Goal: Download file/media

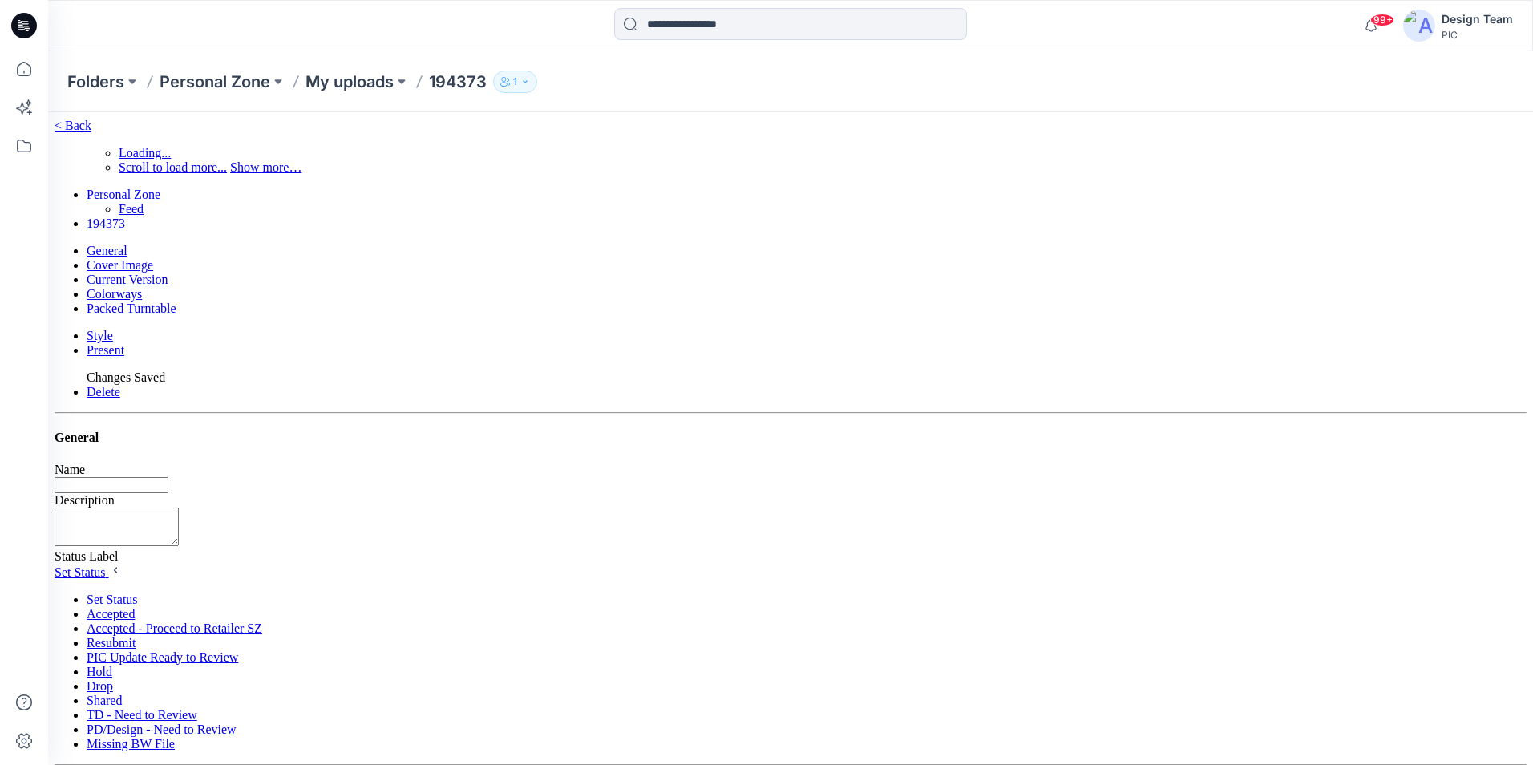
type input "******"
type input "**********"
click at [30, 75] on icon at bounding box center [24, 69] width 14 height 14
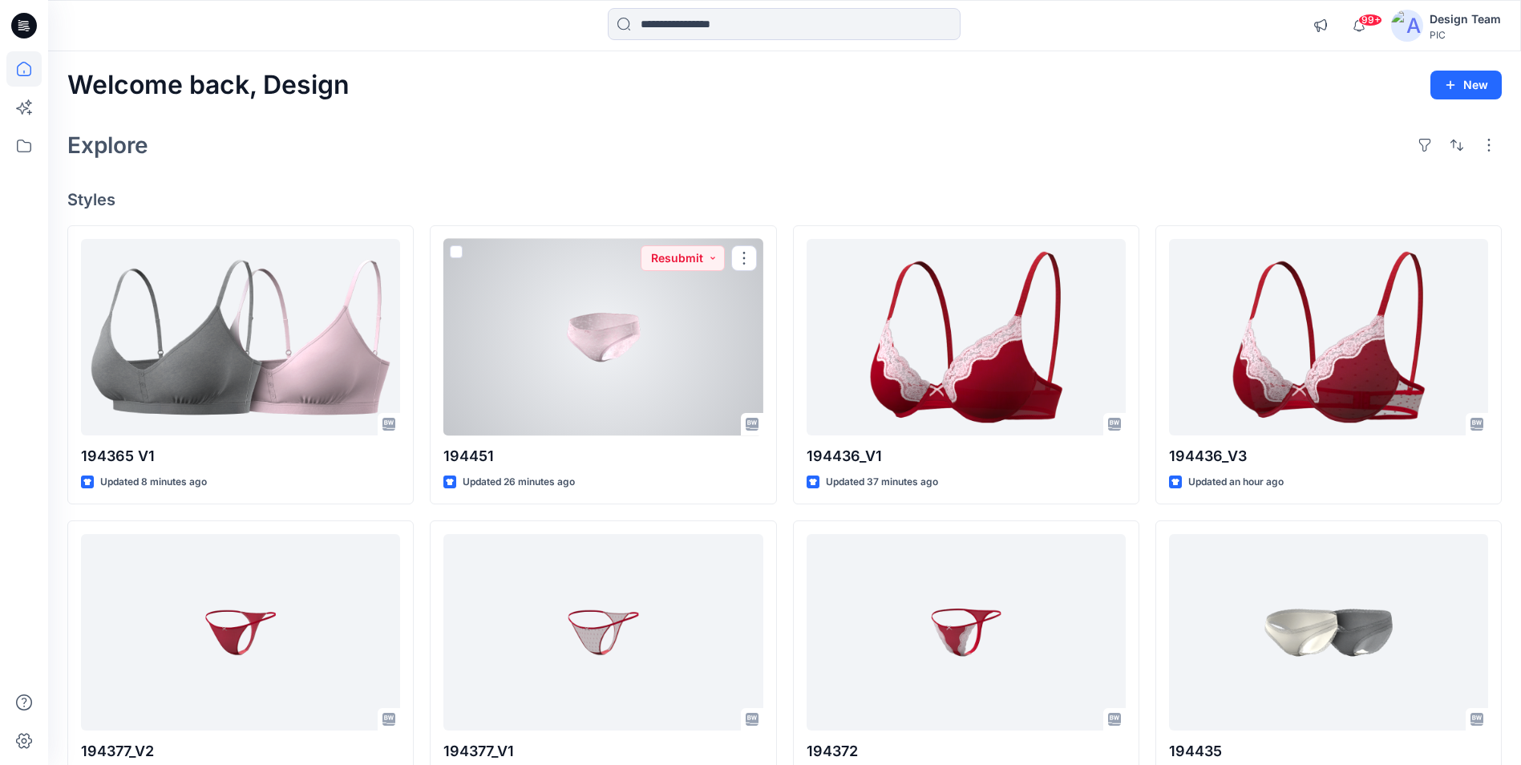
click at [603, 346] on div at bounding box center [602, 337] width 319 height 196
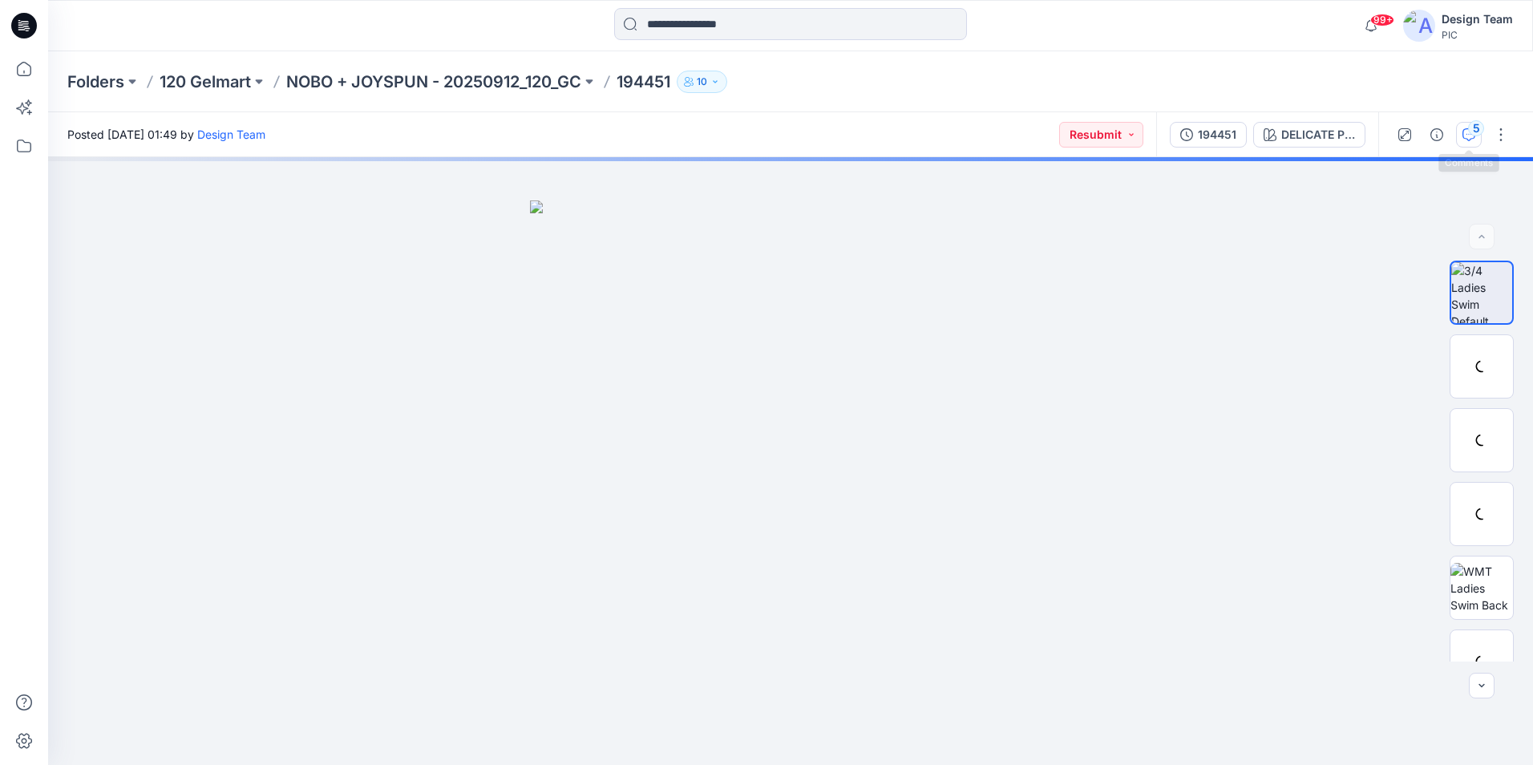
click at [1473, 127] on div "5" at bounding box center [1476, 128] width 16 height 16
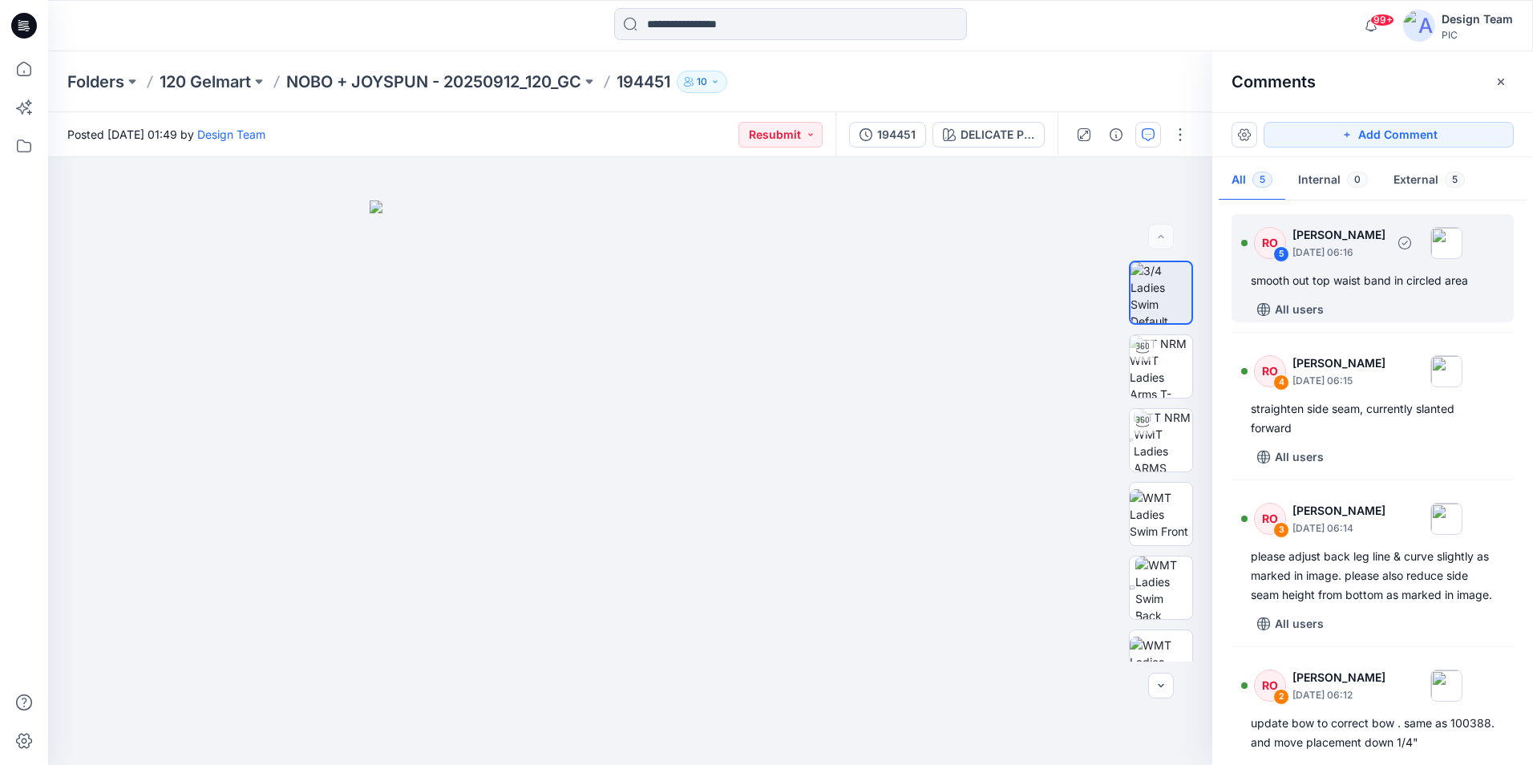
click at [1295, 282] on div "smooth out top waist band in circled area" at bounding box center [1373, 280] width 244 height 19
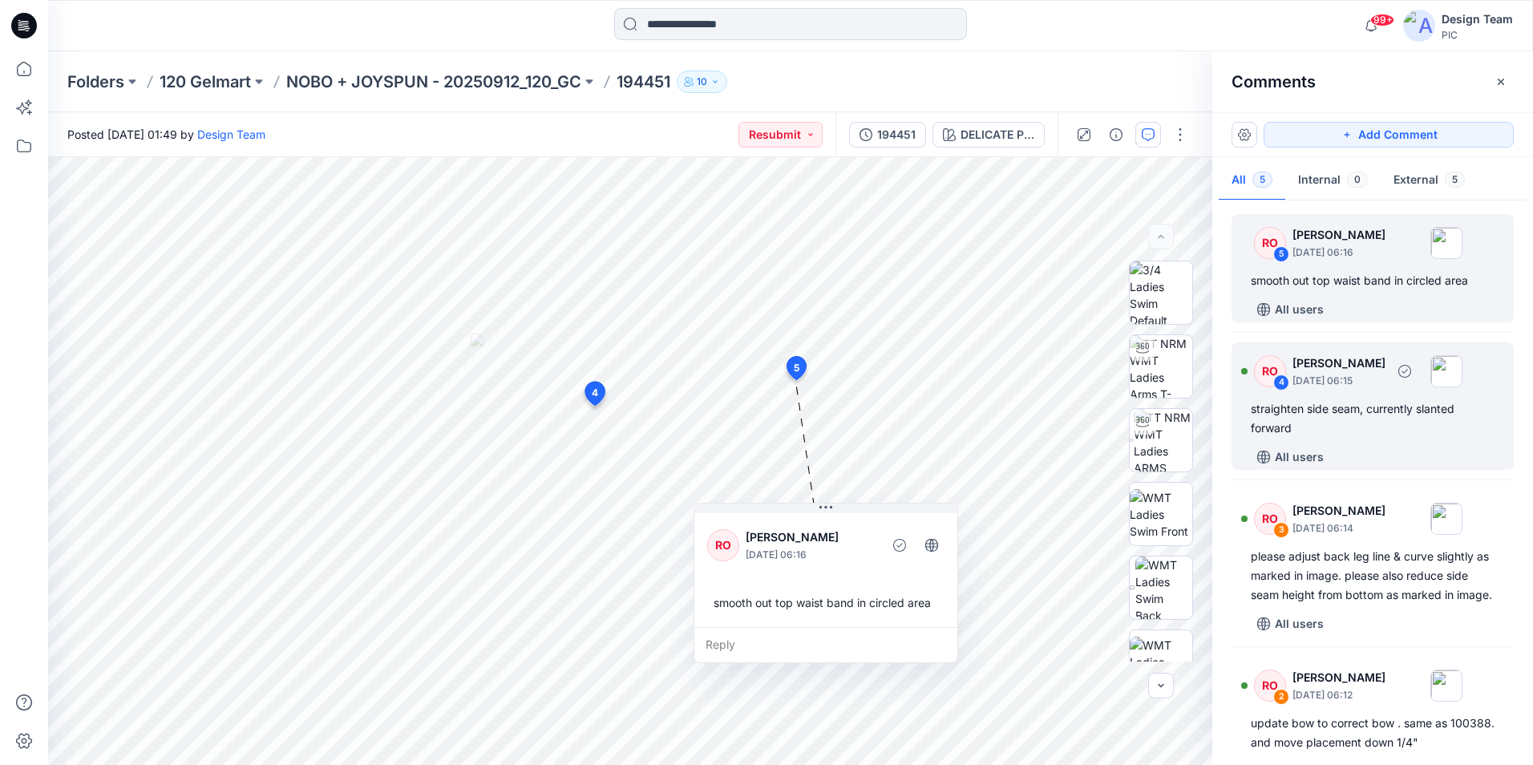
click at [1341, 410] on div "straighten side seam, currently slanted forward" at bounding box center [1373, 418] width 244 height 38
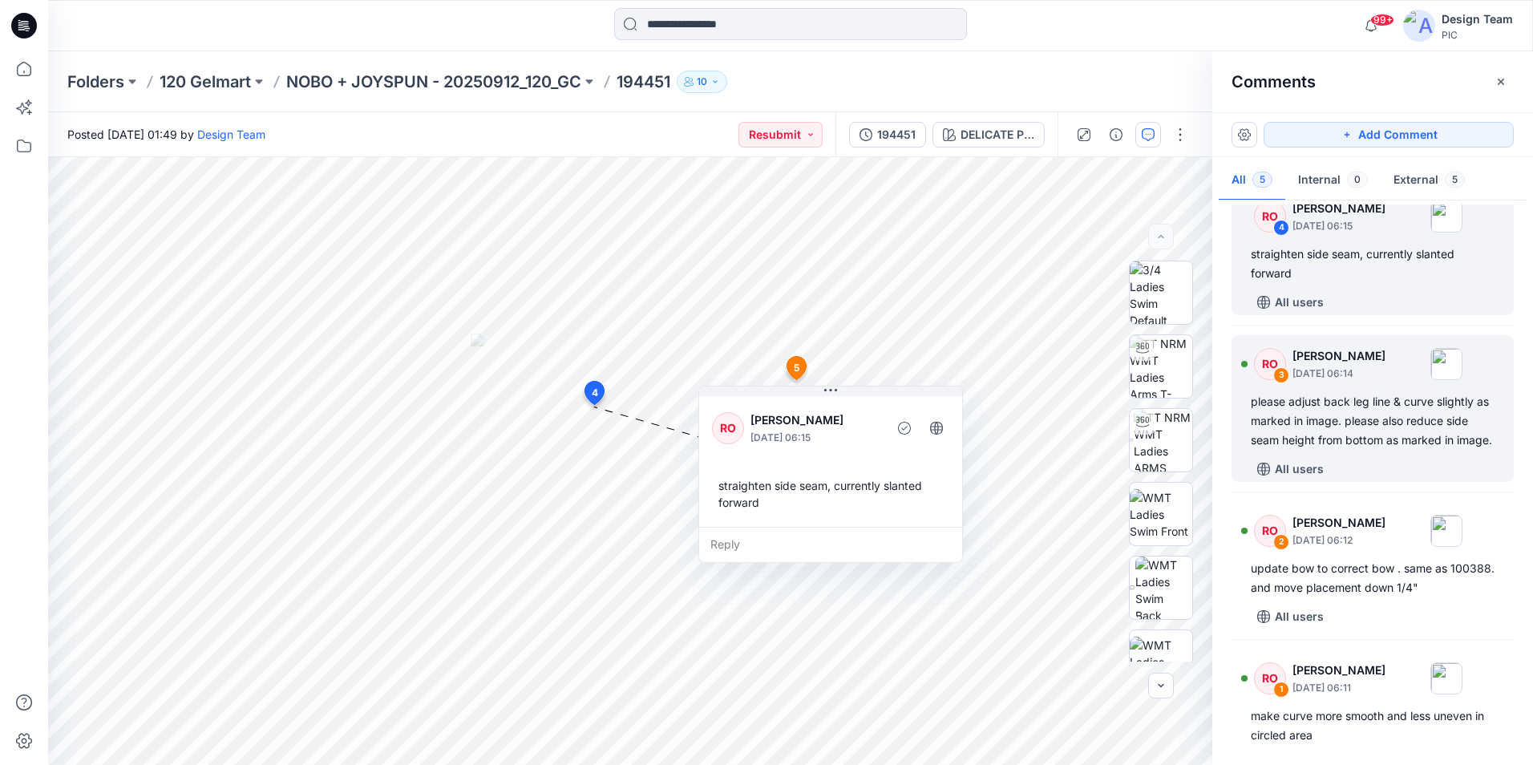
scroll to position [160, 0]
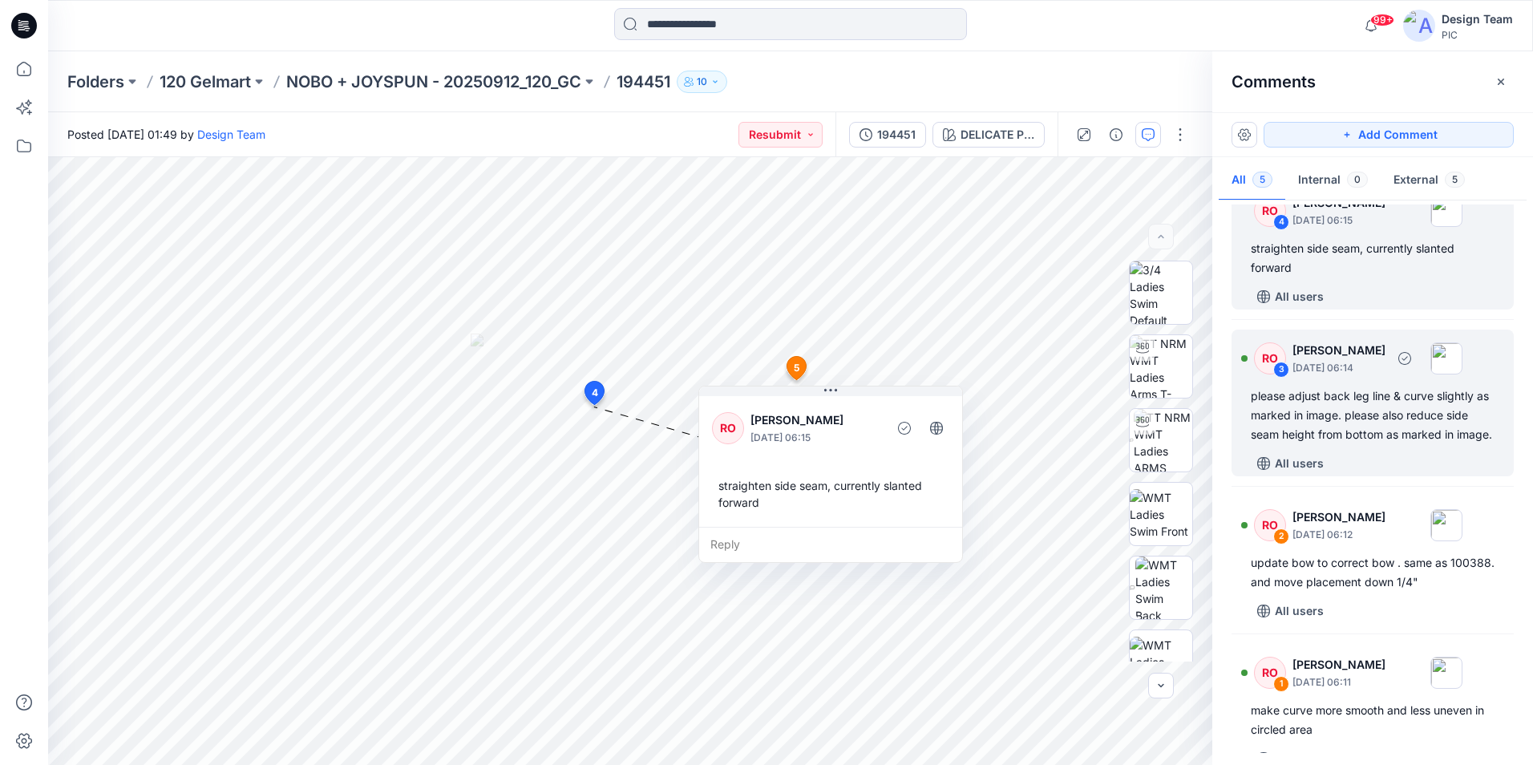
click at [1356, 433] on div "please adjust back leg line & curve slightly as marked in image. please also re…" at bounding box center [1373, 415] width 244 height 58
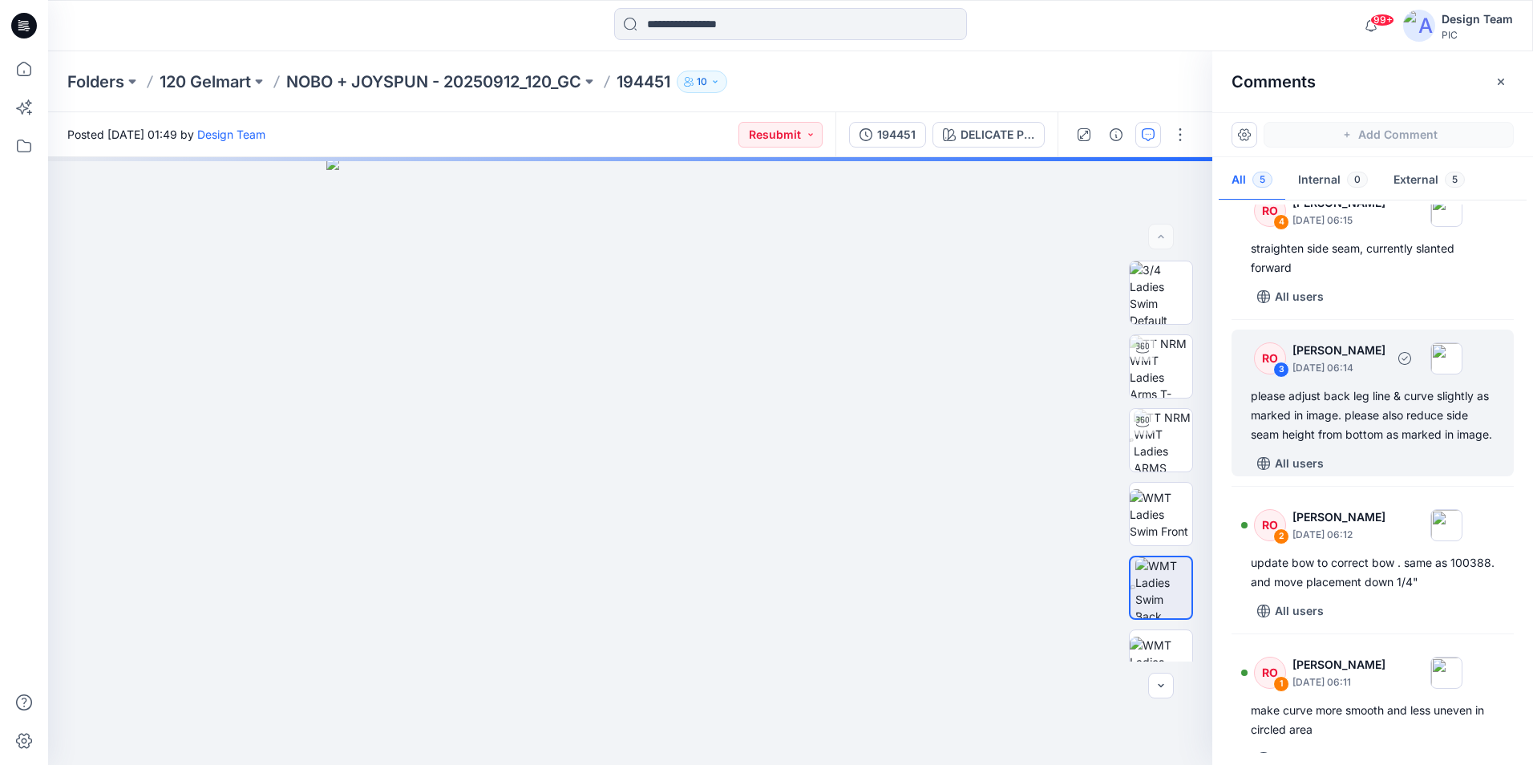
click at [1283, 372] on div "3" at bounding box center [1281, 370] width 16 height 16
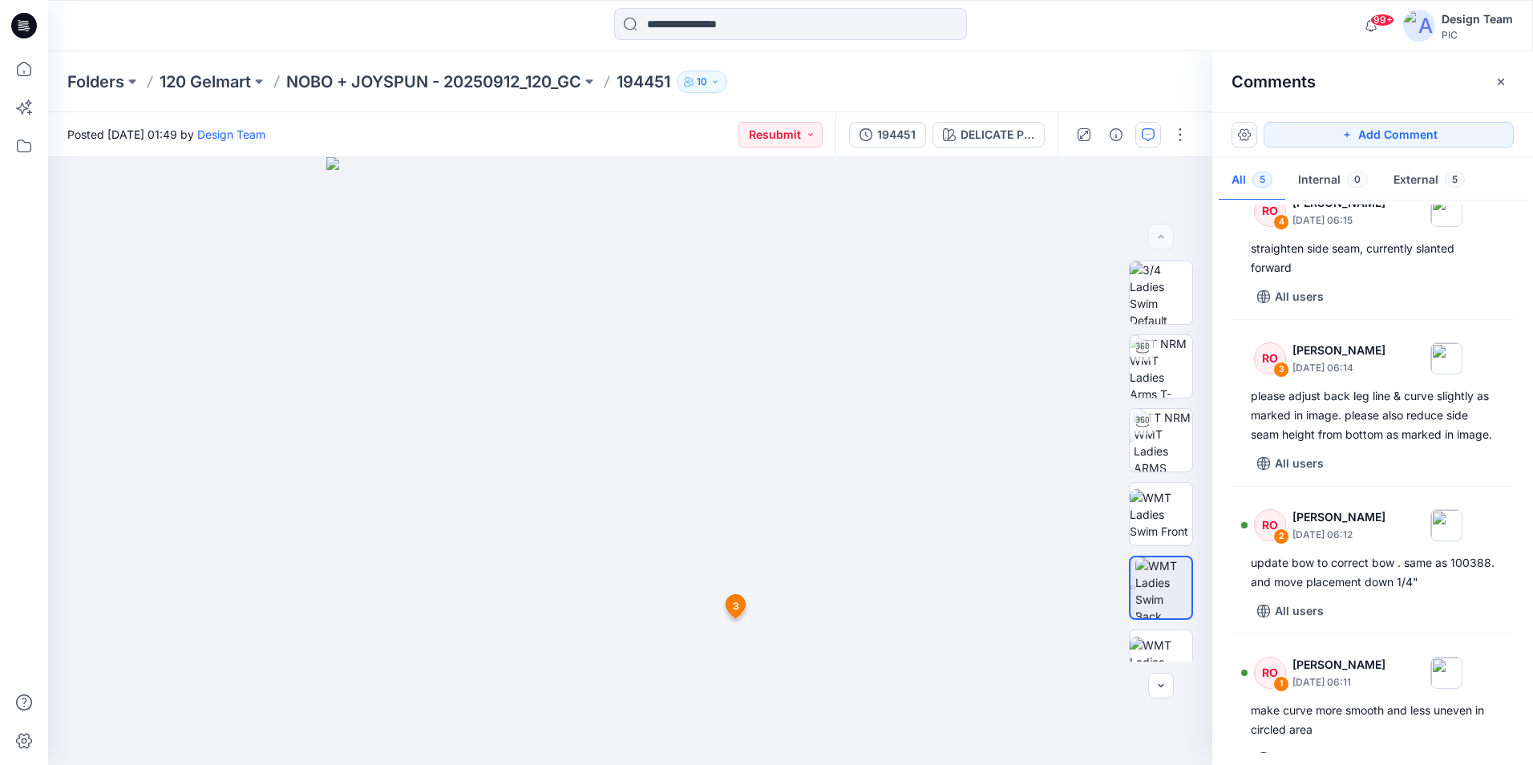
click at [568, 644] on img at bounding box center [630, 461] width 608 height 608
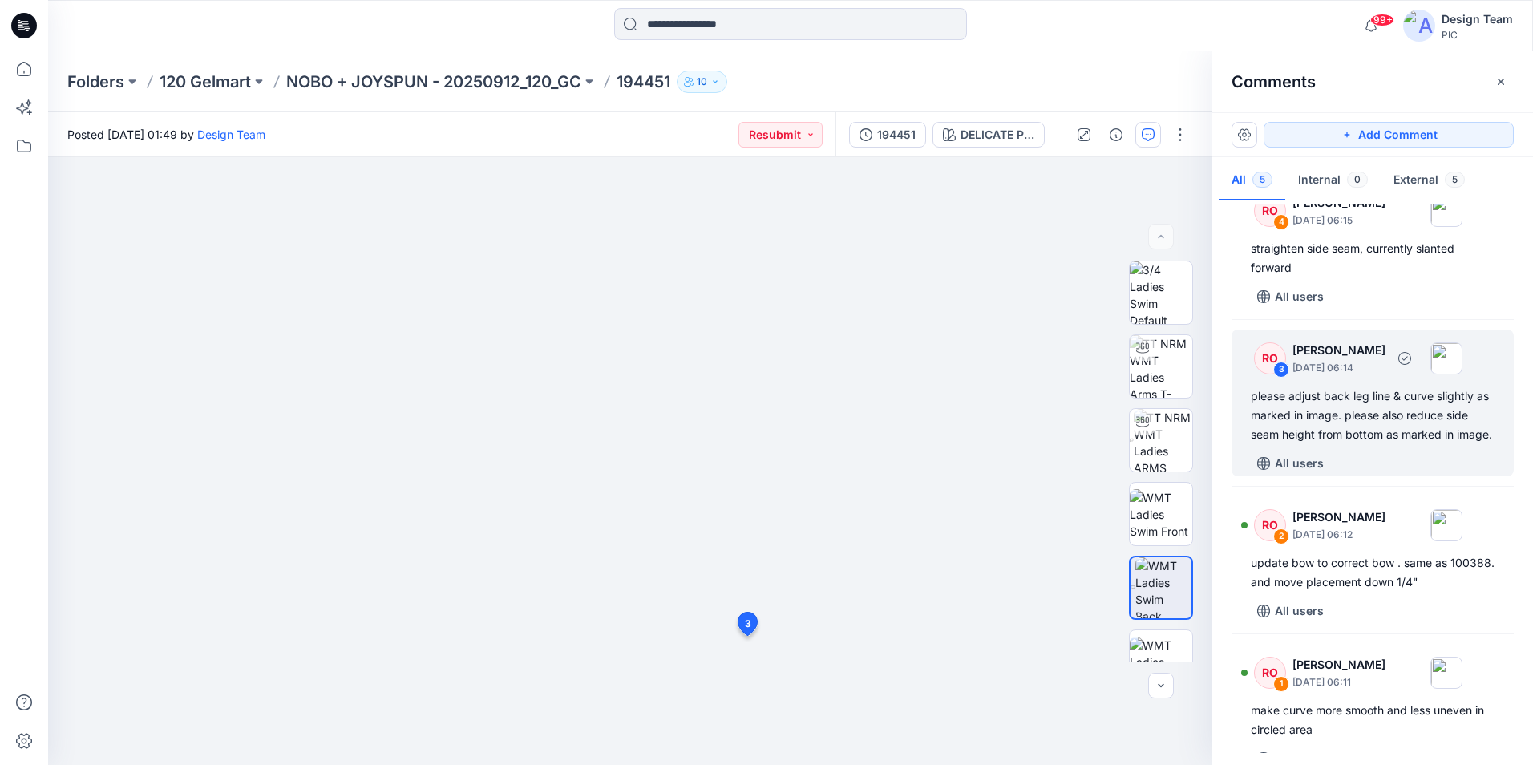
click at [1320, 427] on div "please adjust back leg line & curve slightly as marked in image. please also re…" at bounding box center [1373, 415] width 244 height 58
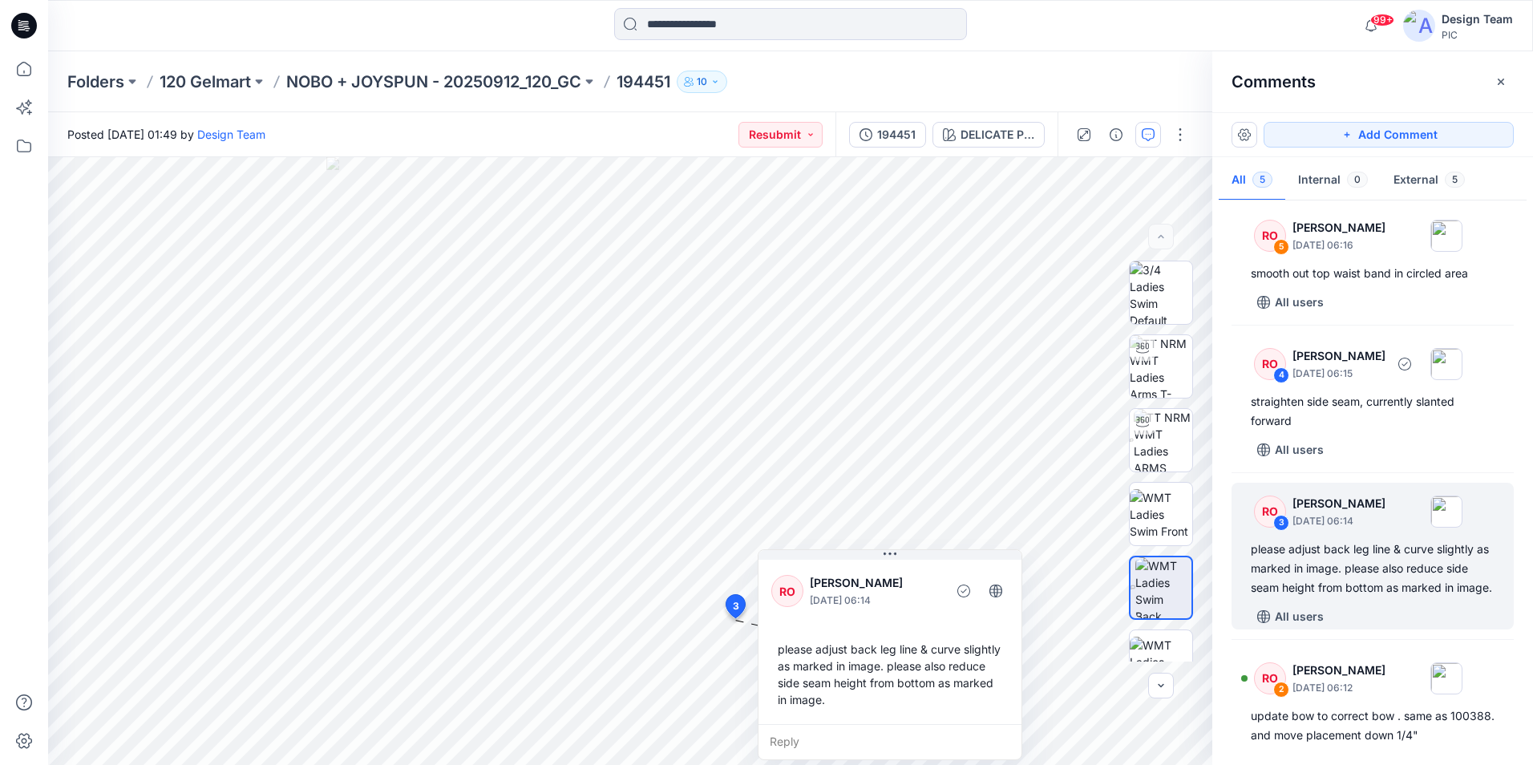
scroll to position [0, 0]
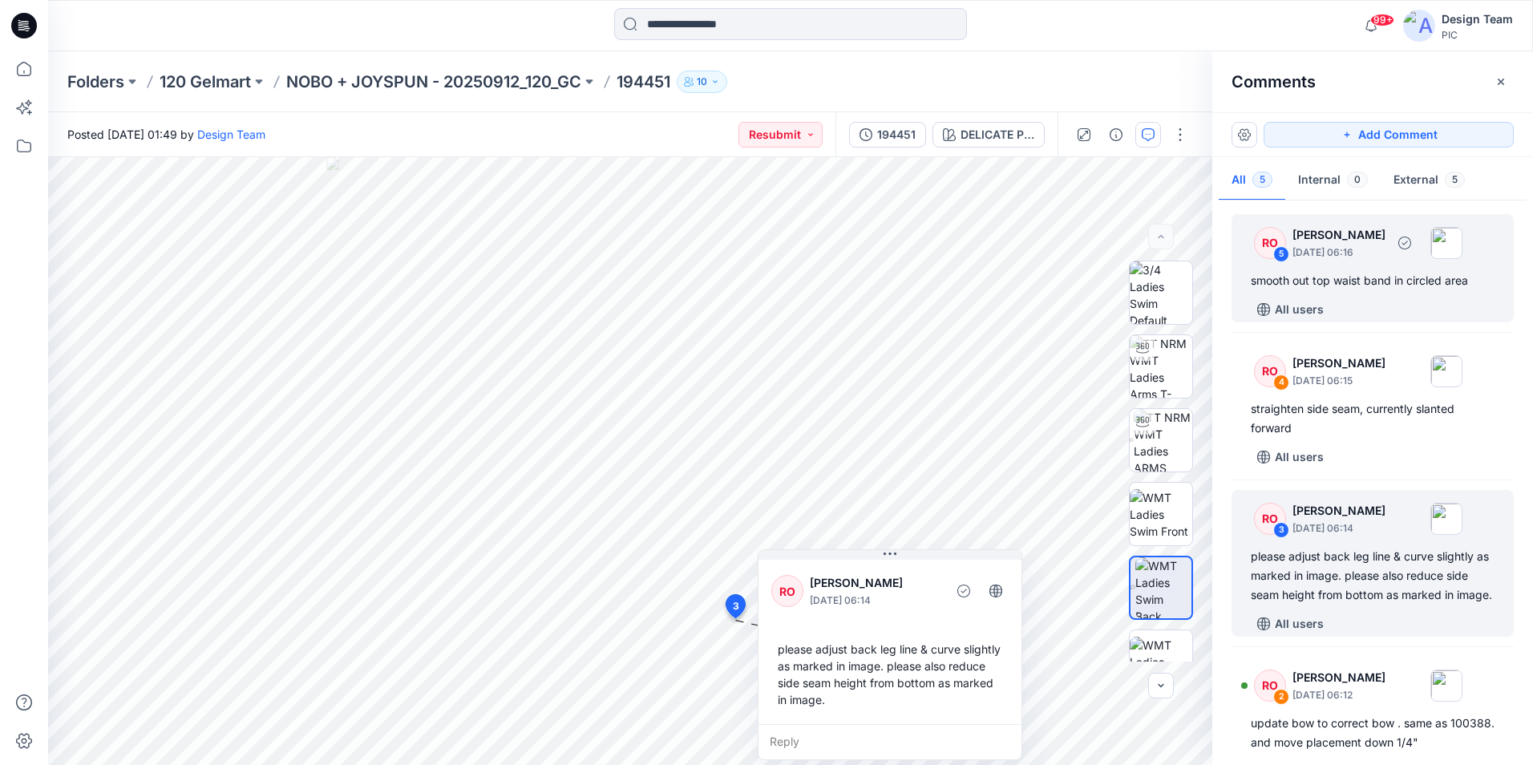
click at [1402, 286] on div "smooth out top waist band in circled area" at bounding box center [1373, 280] width 244 height 19
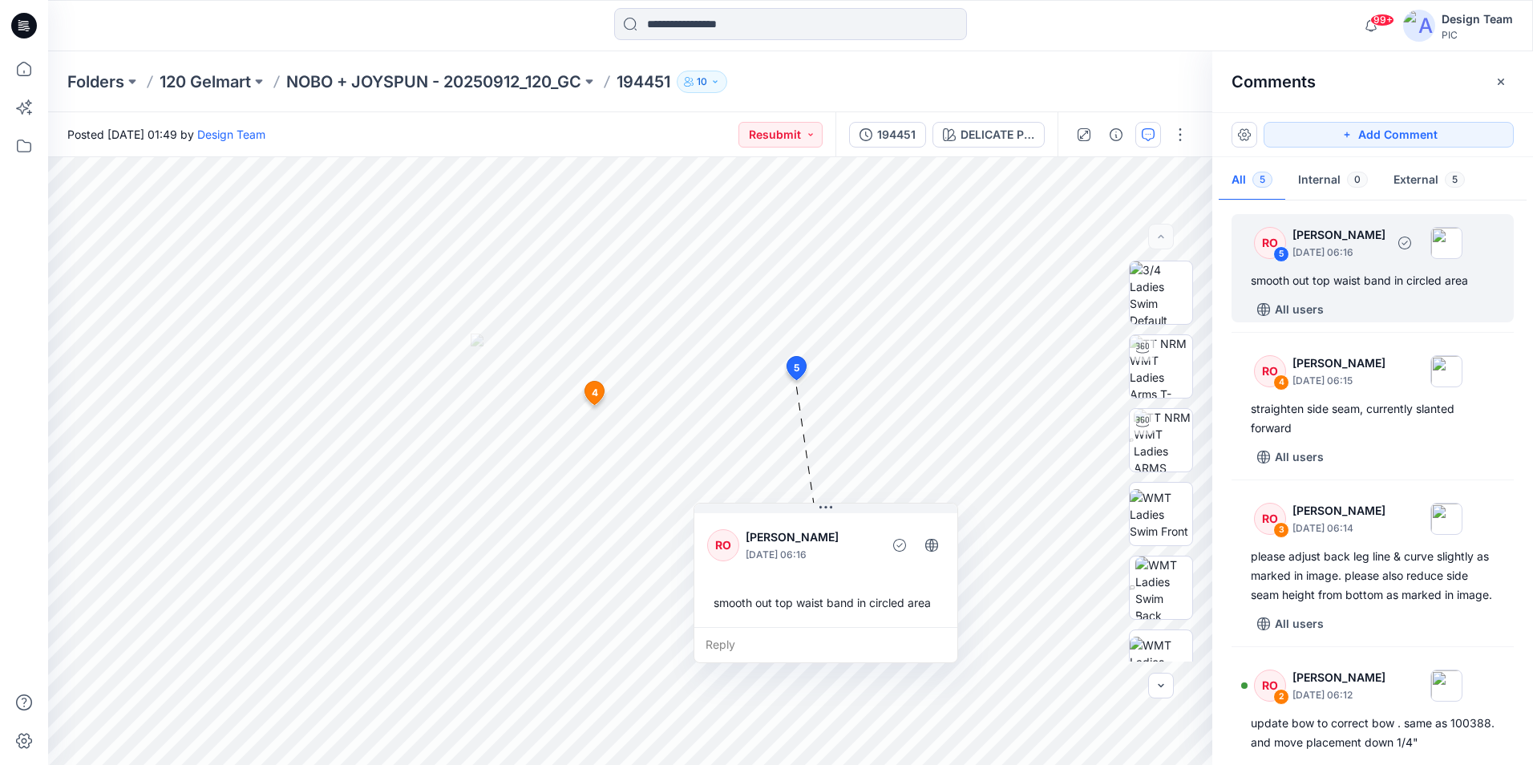
click at [1396, 277] on div "smooth out top waist band in circled area" at bounding box center [1373, 280] width 244 height 19
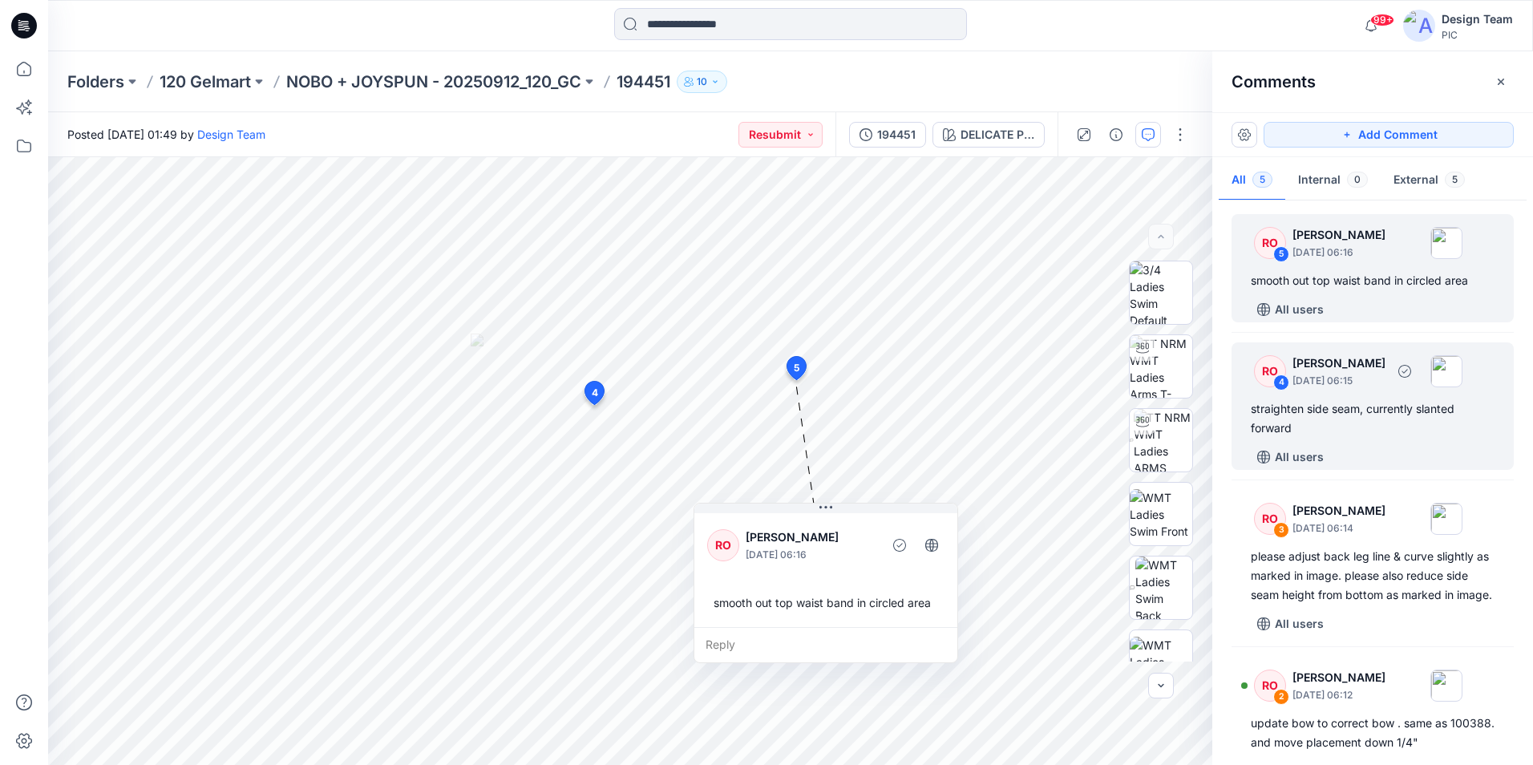
click at [1347, 409] on div "straighten side seam, currently slanted forward" at bounding box center [1373, 418] width 244 height 38
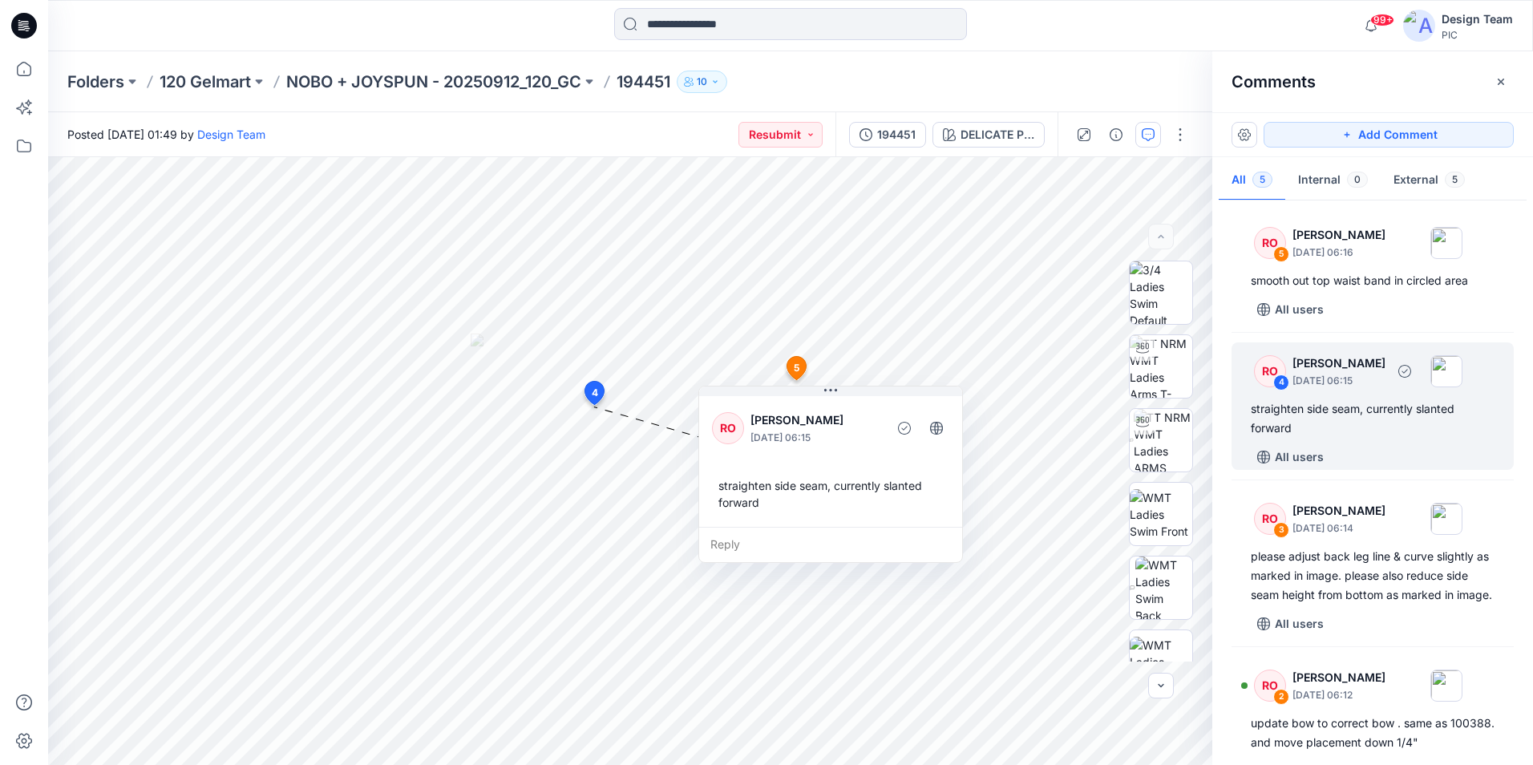
click at [1347, 409] on div "straighten side seam, currently slanted forward" at bounding box center [1373, 418] width 244 height 38
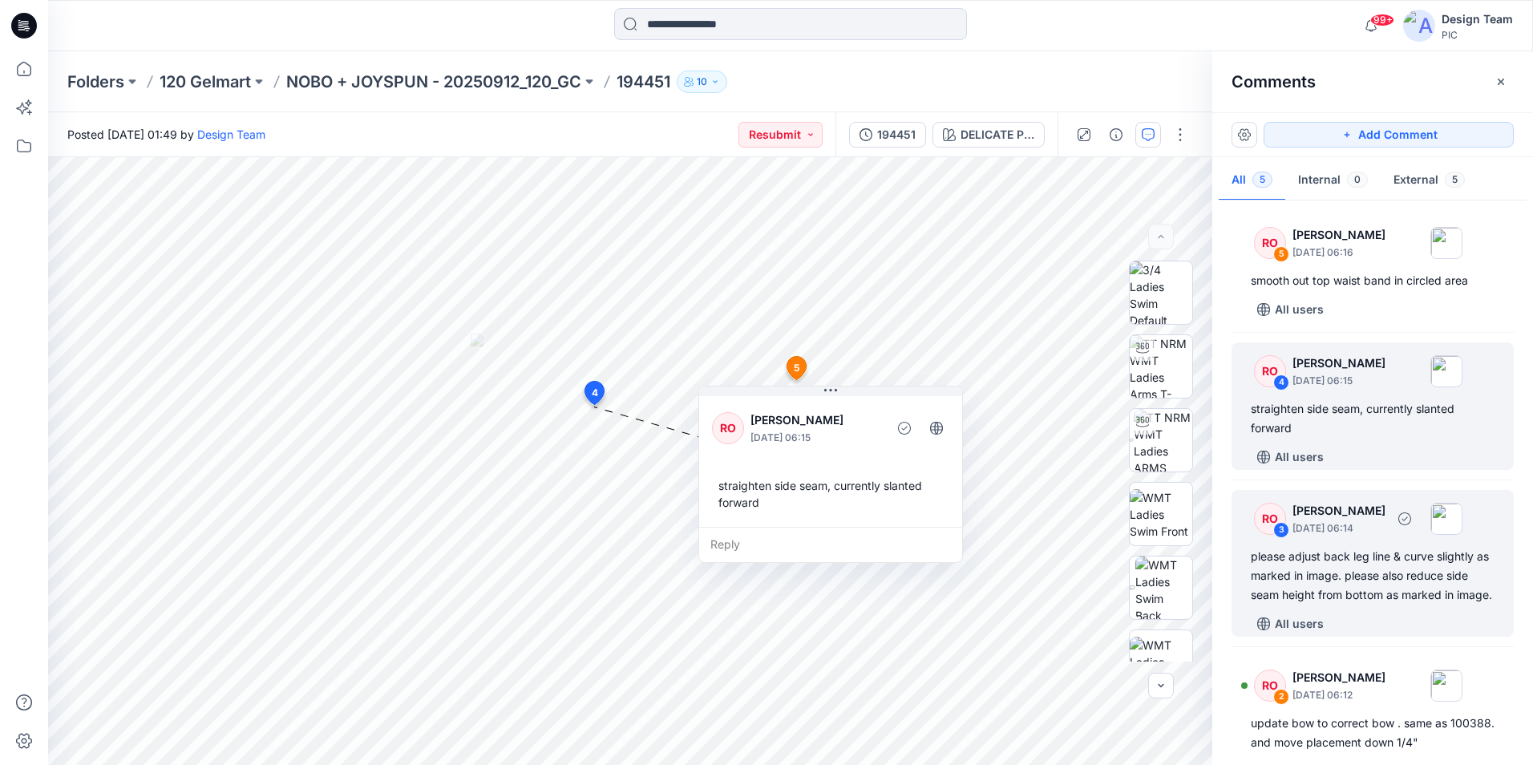
click at [1351, 575] on div "please adjust back leg line & curve slightly as marked in image. please also re…" at bounding box center [1373, 576] width 244 height 58
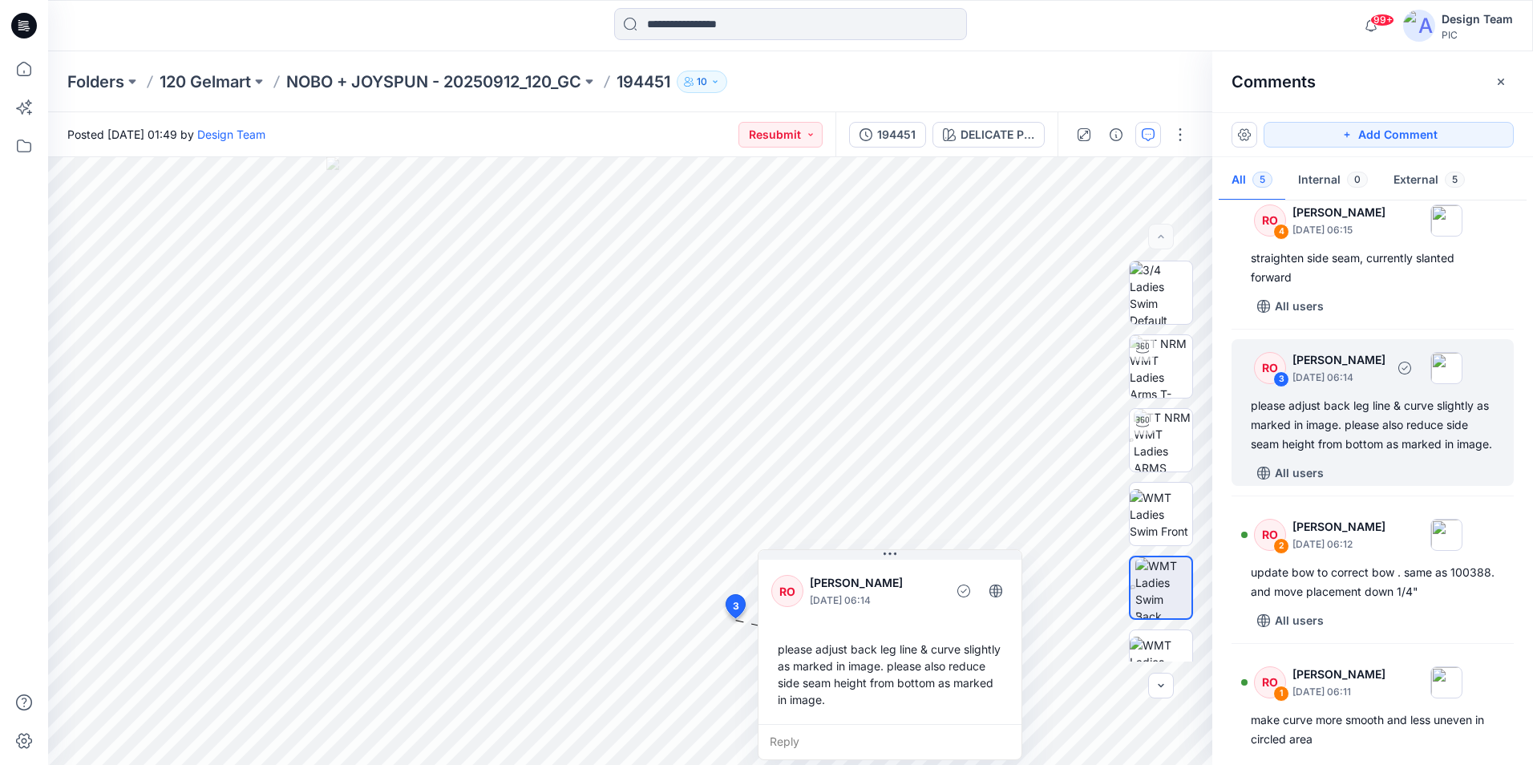
scroll to position [160, 0]
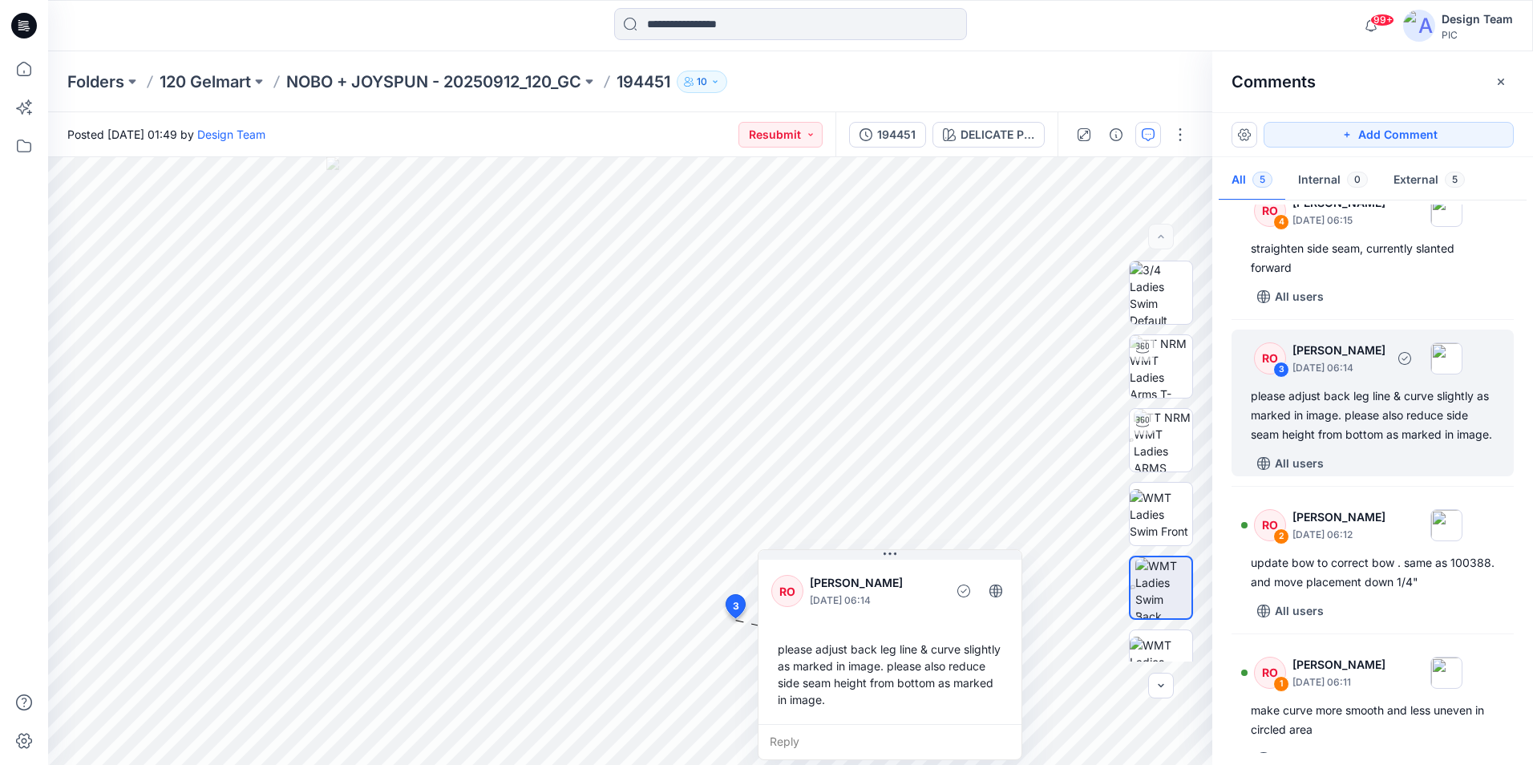
click at [1421, 419] on div "please adjust back leg line & curve slightly as marked in image. please also re…" at bounding box center [1373, 415] width 244 height 58
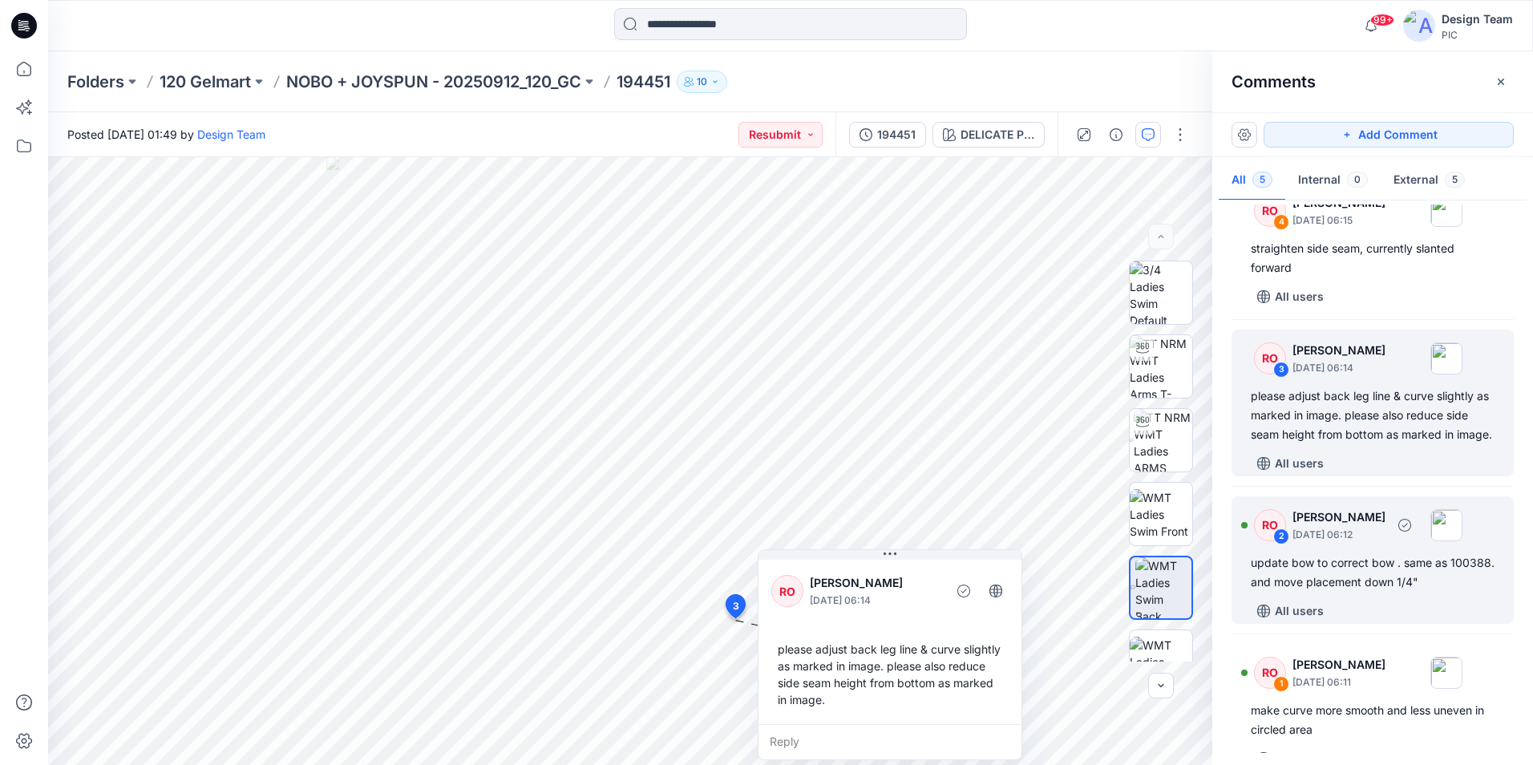
click at [1384, 582] on div "update bow to correct bow . same as 100388. and move placement down 1/4"" at bounding box center [1373, 572] width 244 height 38
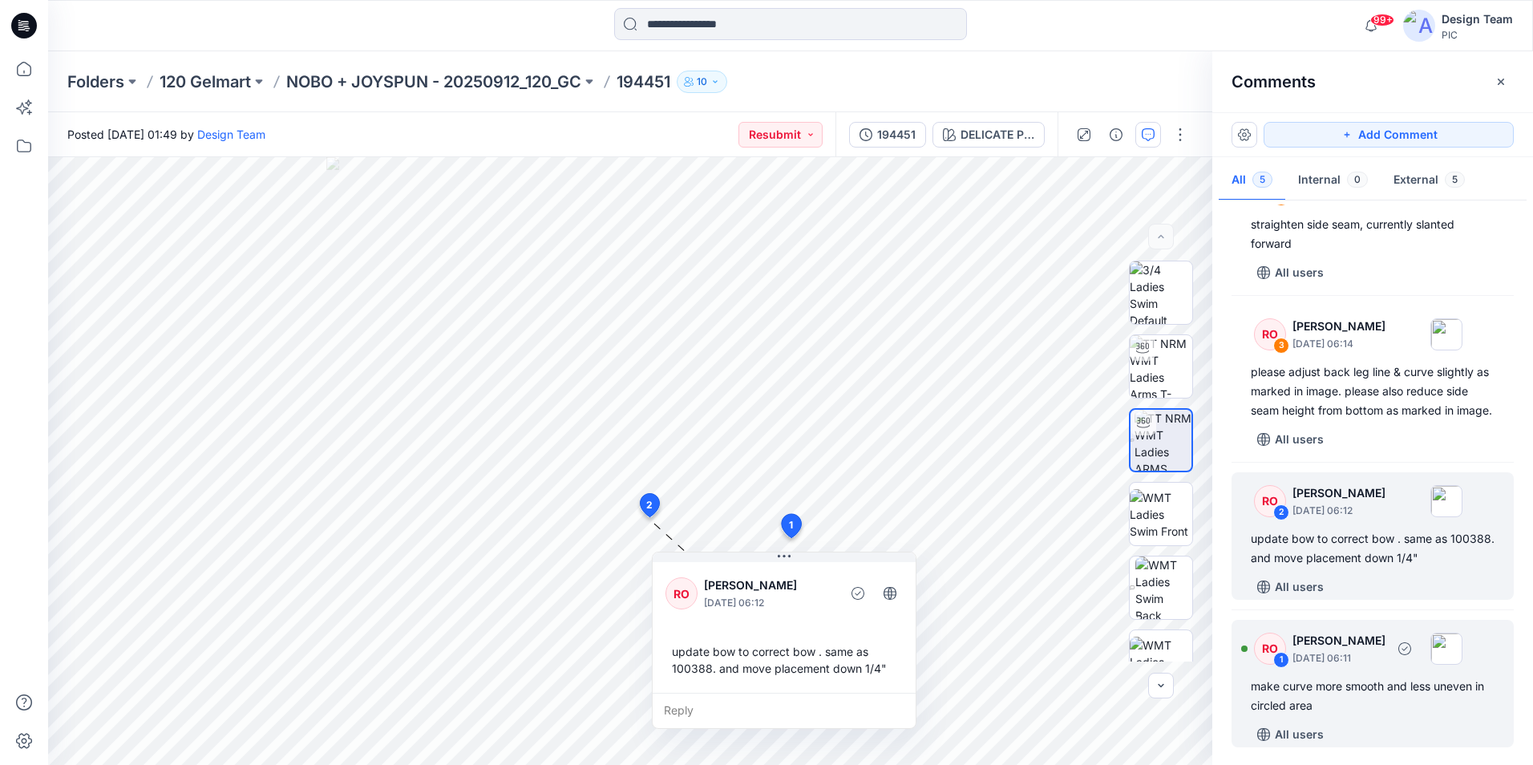
scroll to position [208, 0]
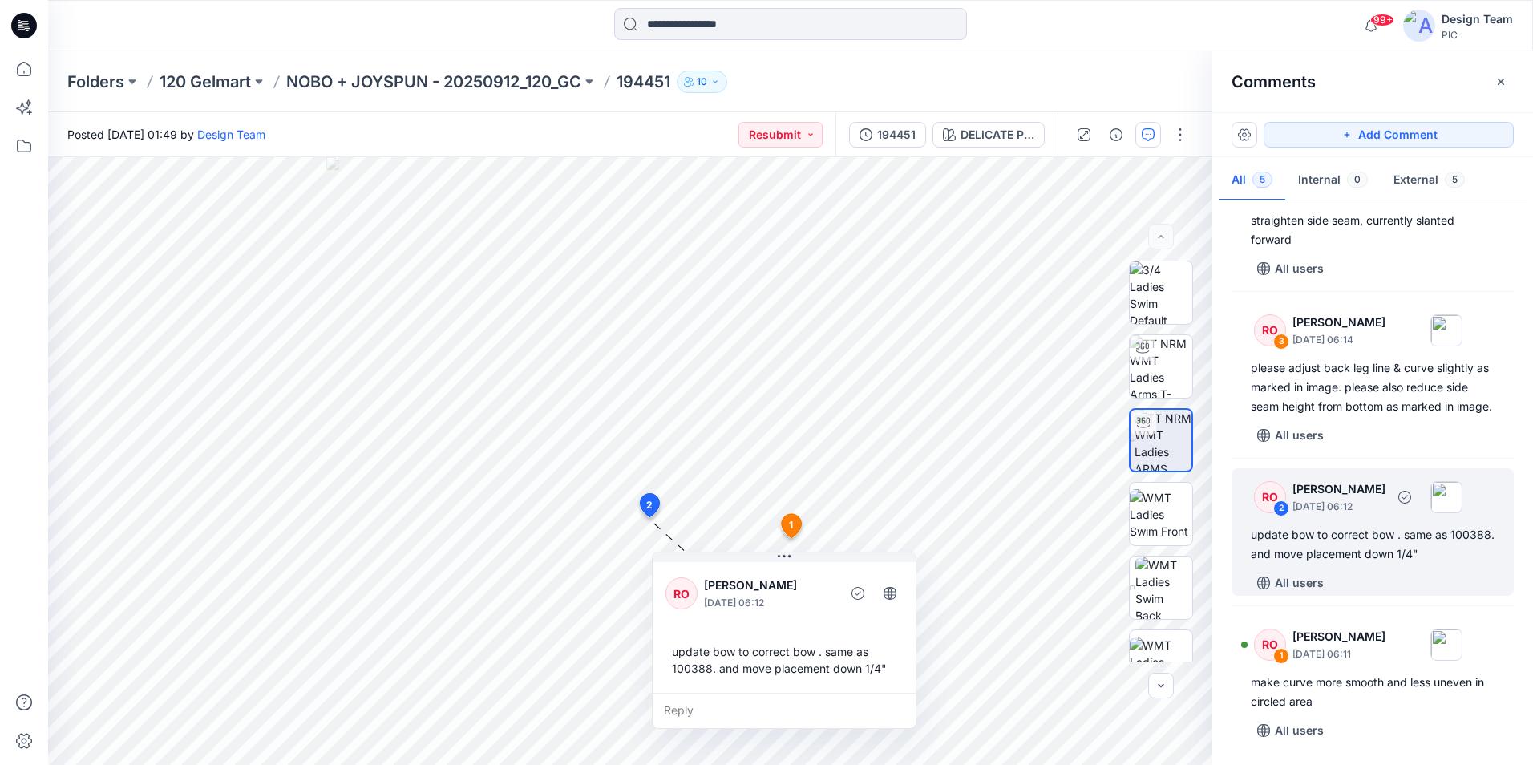
click at [1354, 525] on div "update bow to correct bow . same as 100388. and move placement down 1/4"" at bounding box center [1373, 544] width 244 height 38
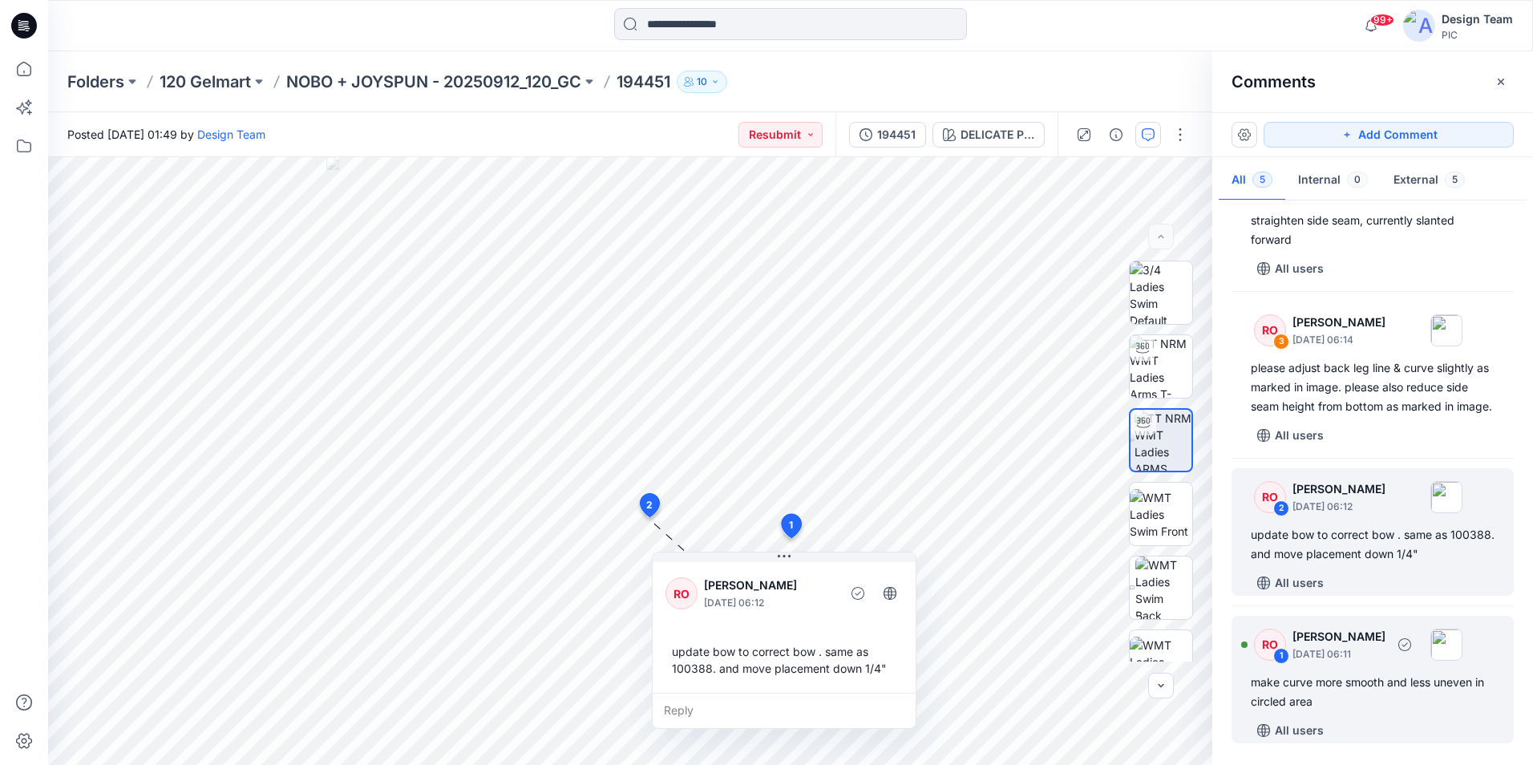
click at [1400, 701] on div "make curve more smooth and less uneven in circled area" at bounding box center [1373, 692] width 244 height 38
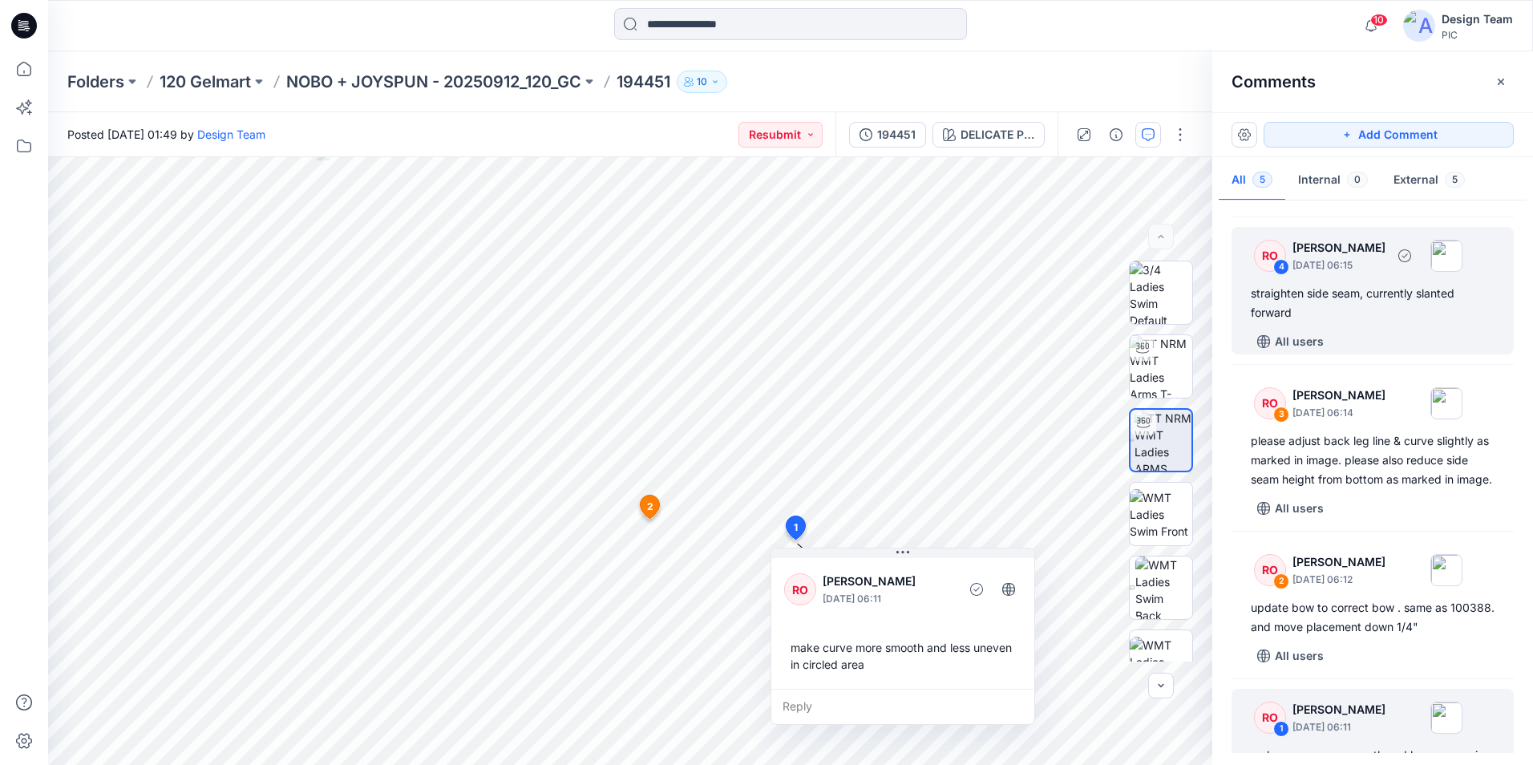
scroll to position [0, 0]
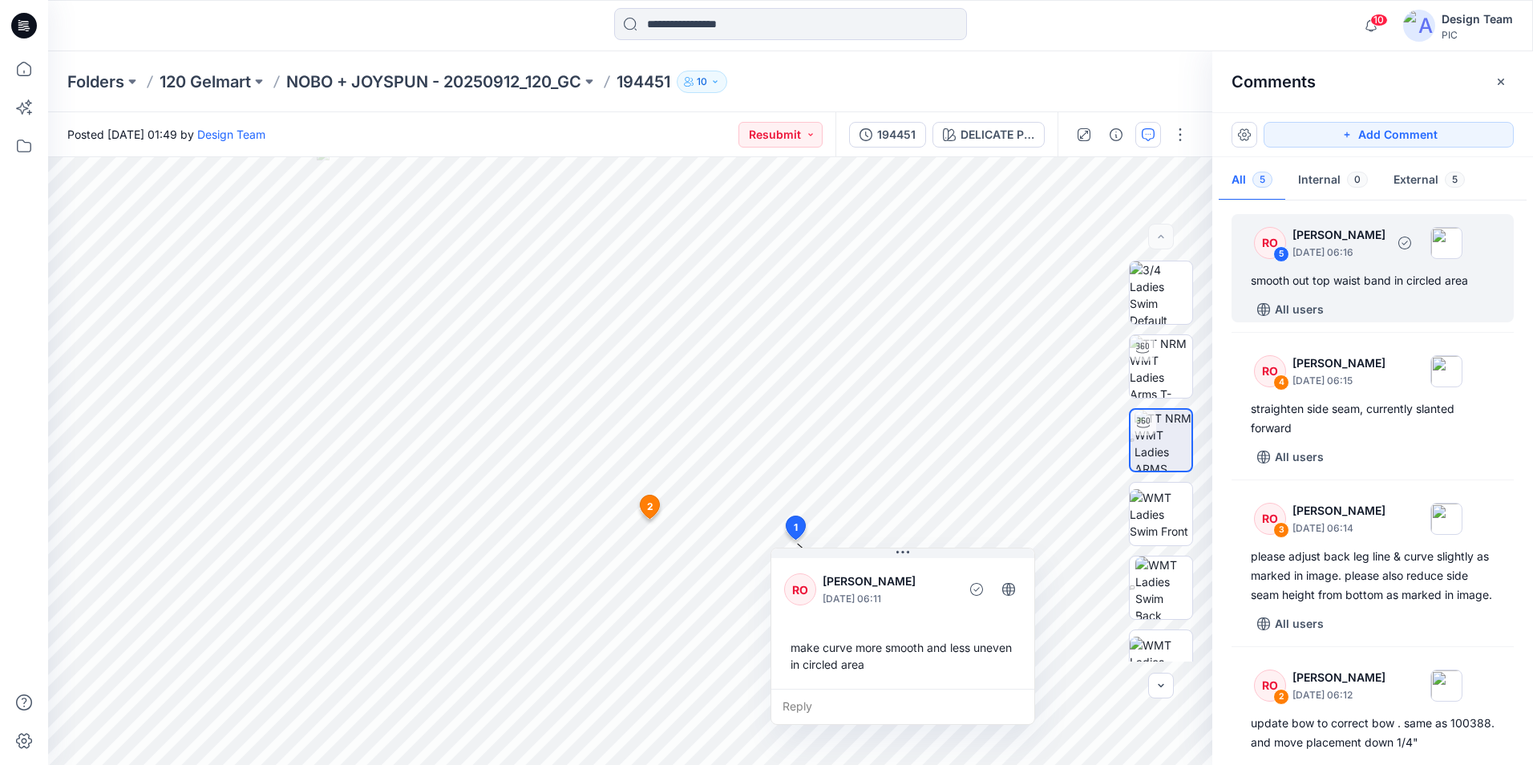
click at [1380, 277] on div "smooth out top waist band in circled area" at bounding box center [1373, 280] width 244 height 19
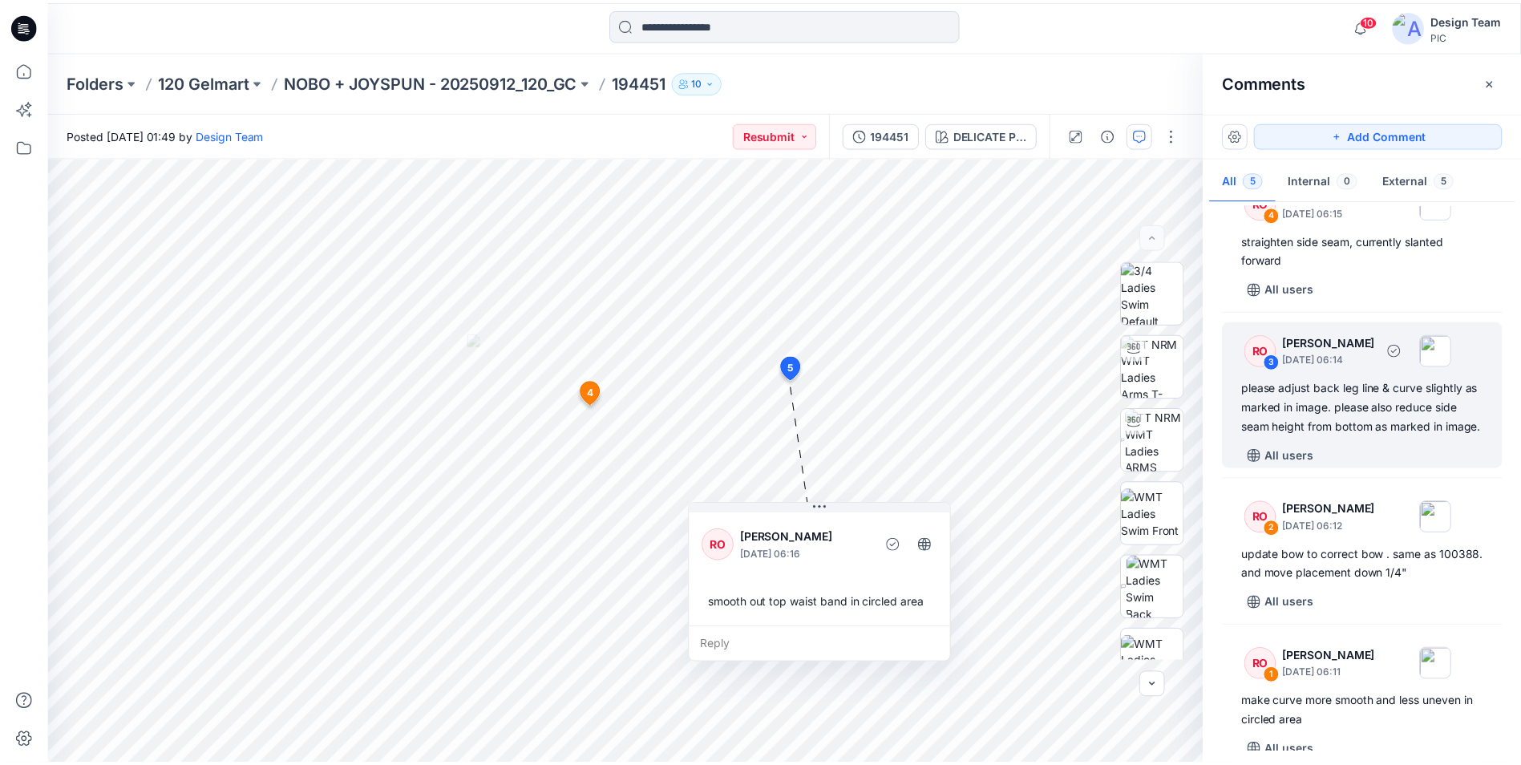
scroll to position [208, 0]
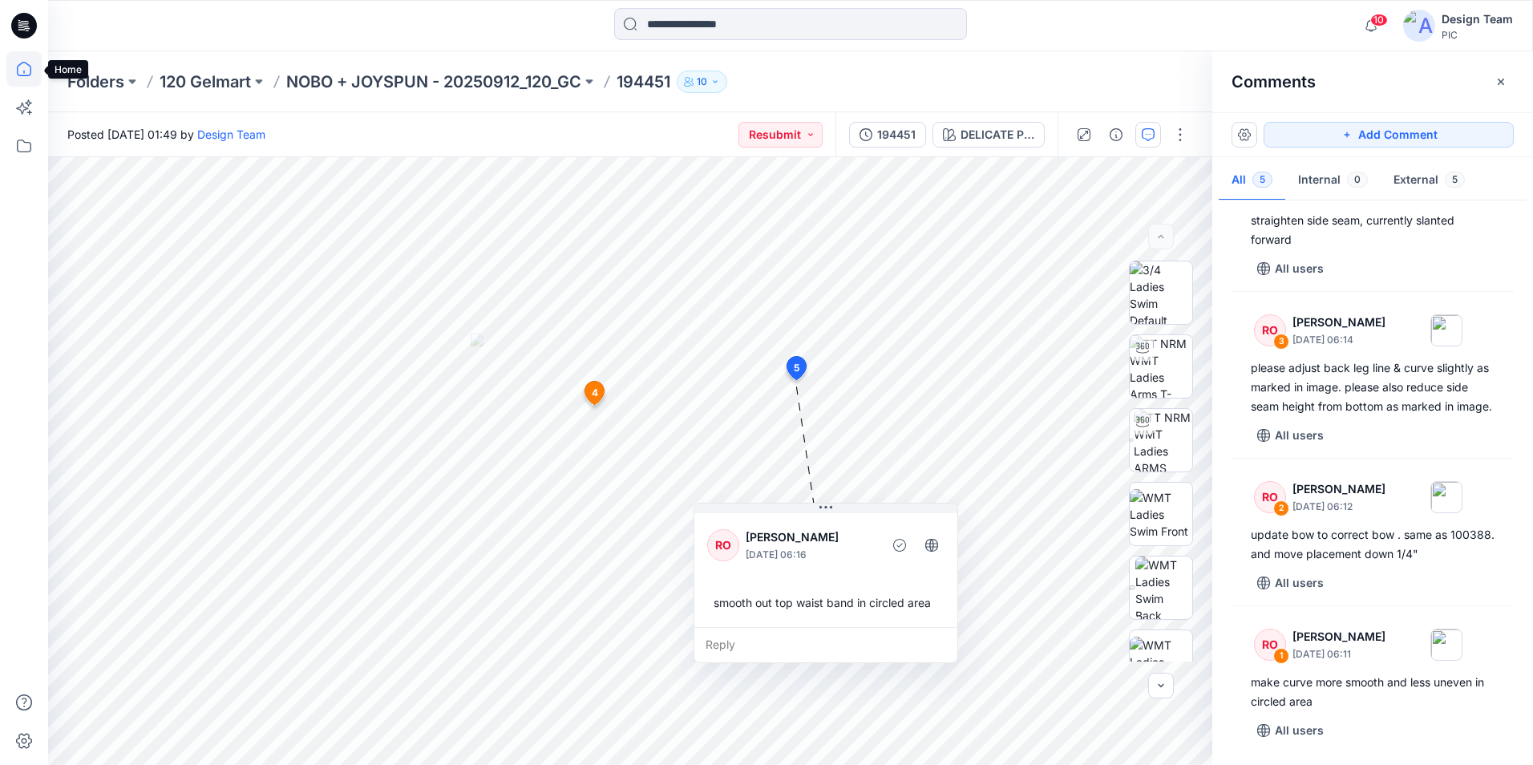
click at [25, 70] on icon at bounding box center [23, 68] width 35 height 35
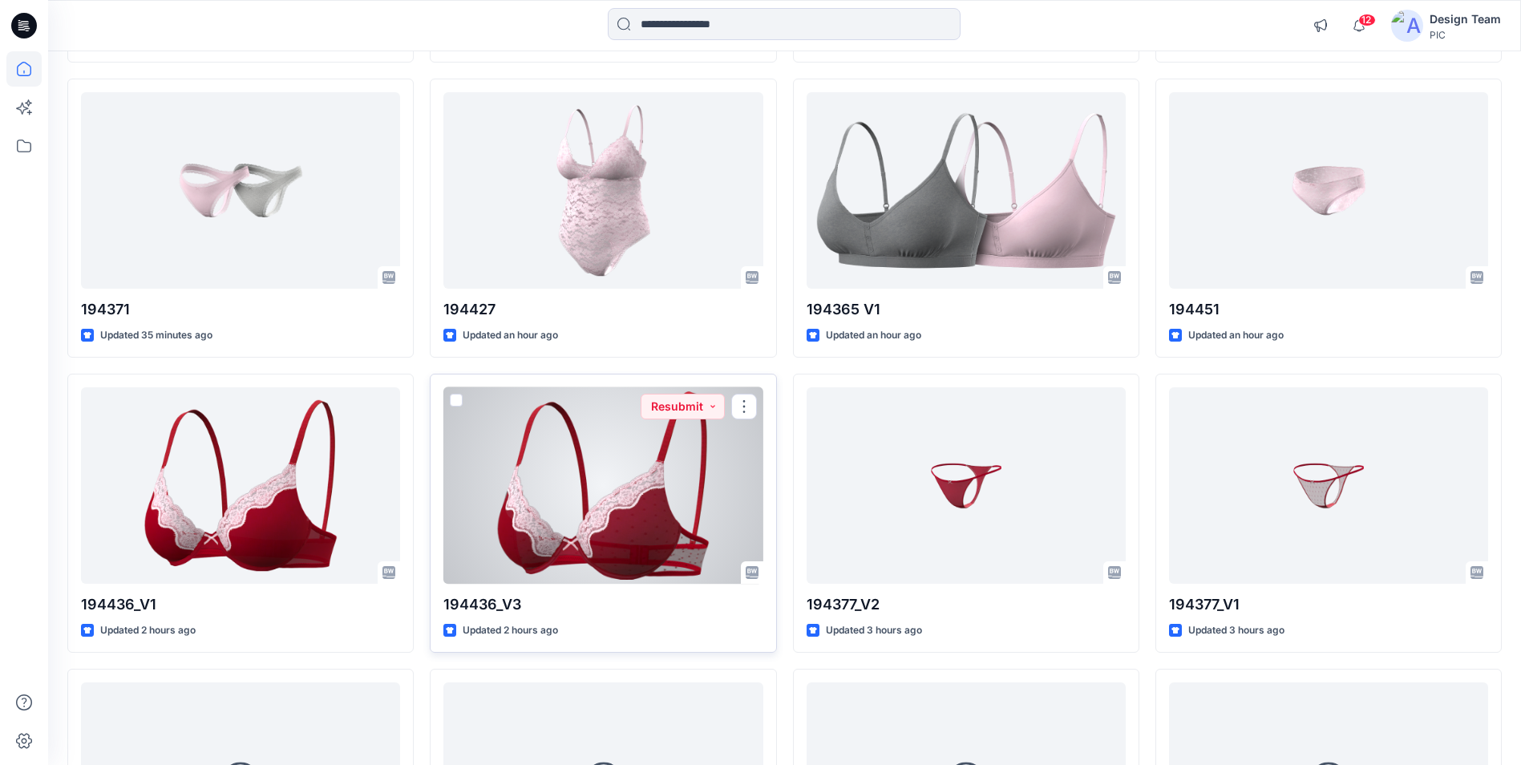
scroll to position [481, 0]
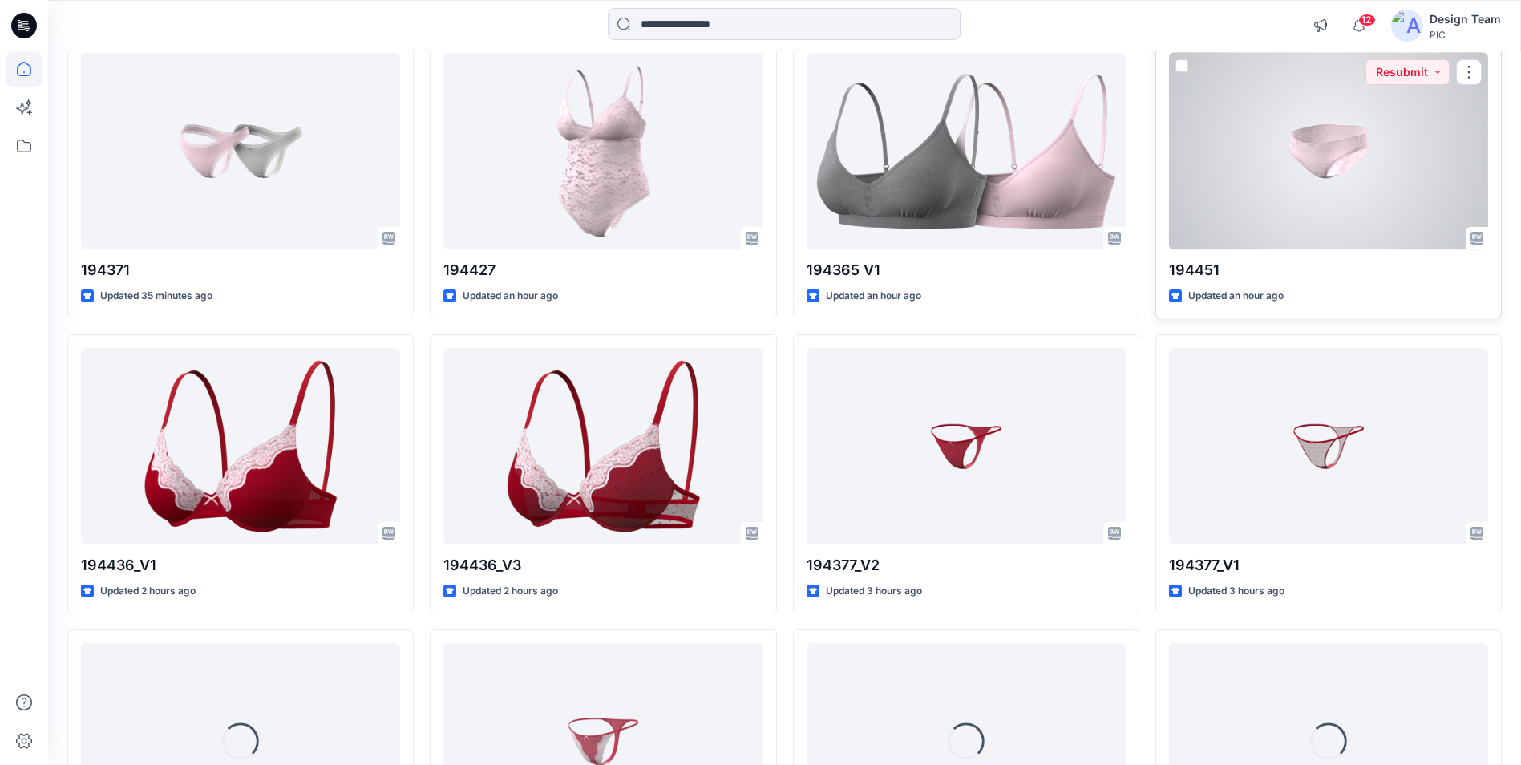
click at [1327, 133] on div at bounding box center [1328, 151] width 319 height 196
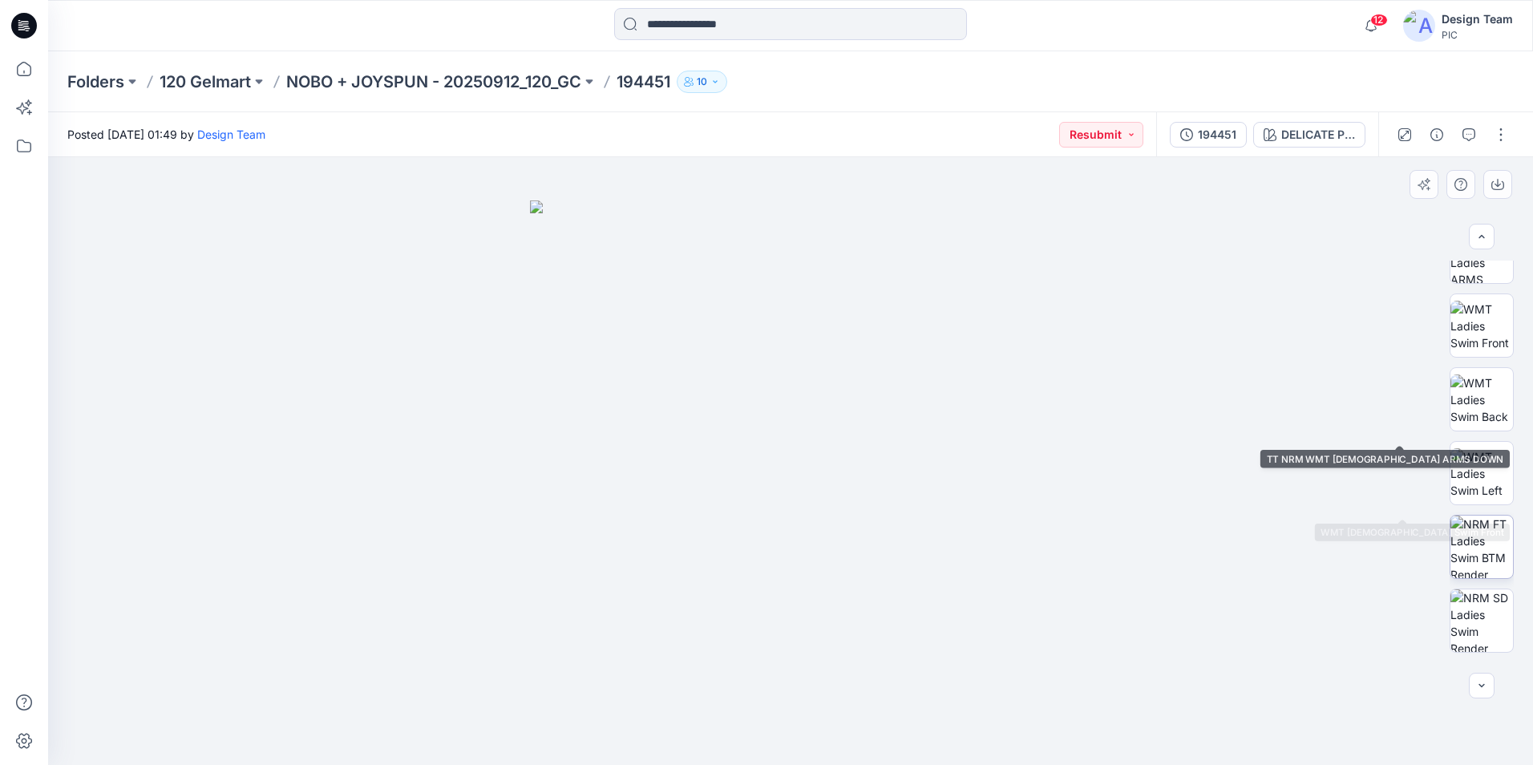
scroll to position [253, 0]
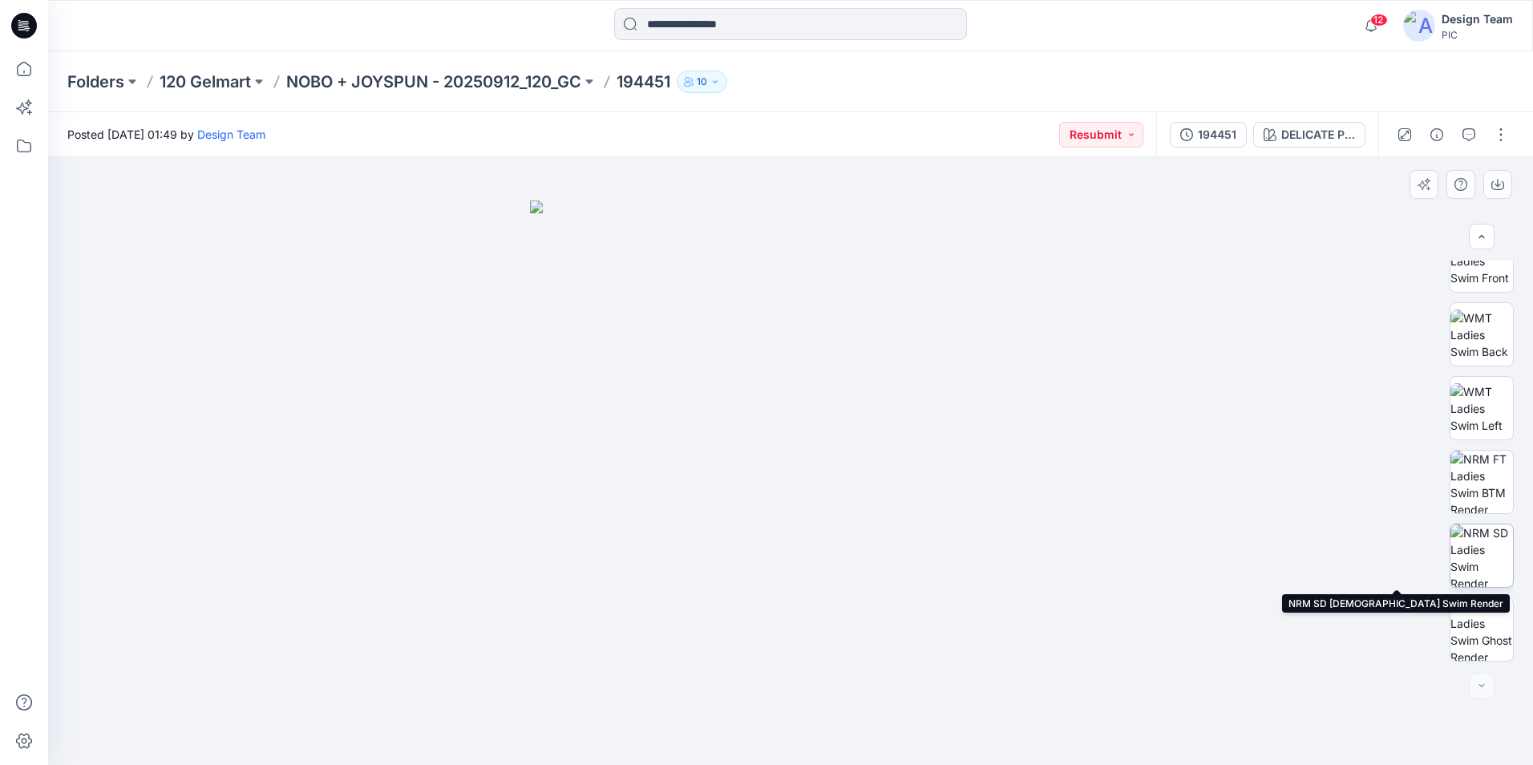
click at [1494, 557] on img at bounding box center [1481, 555] width 63 height 63
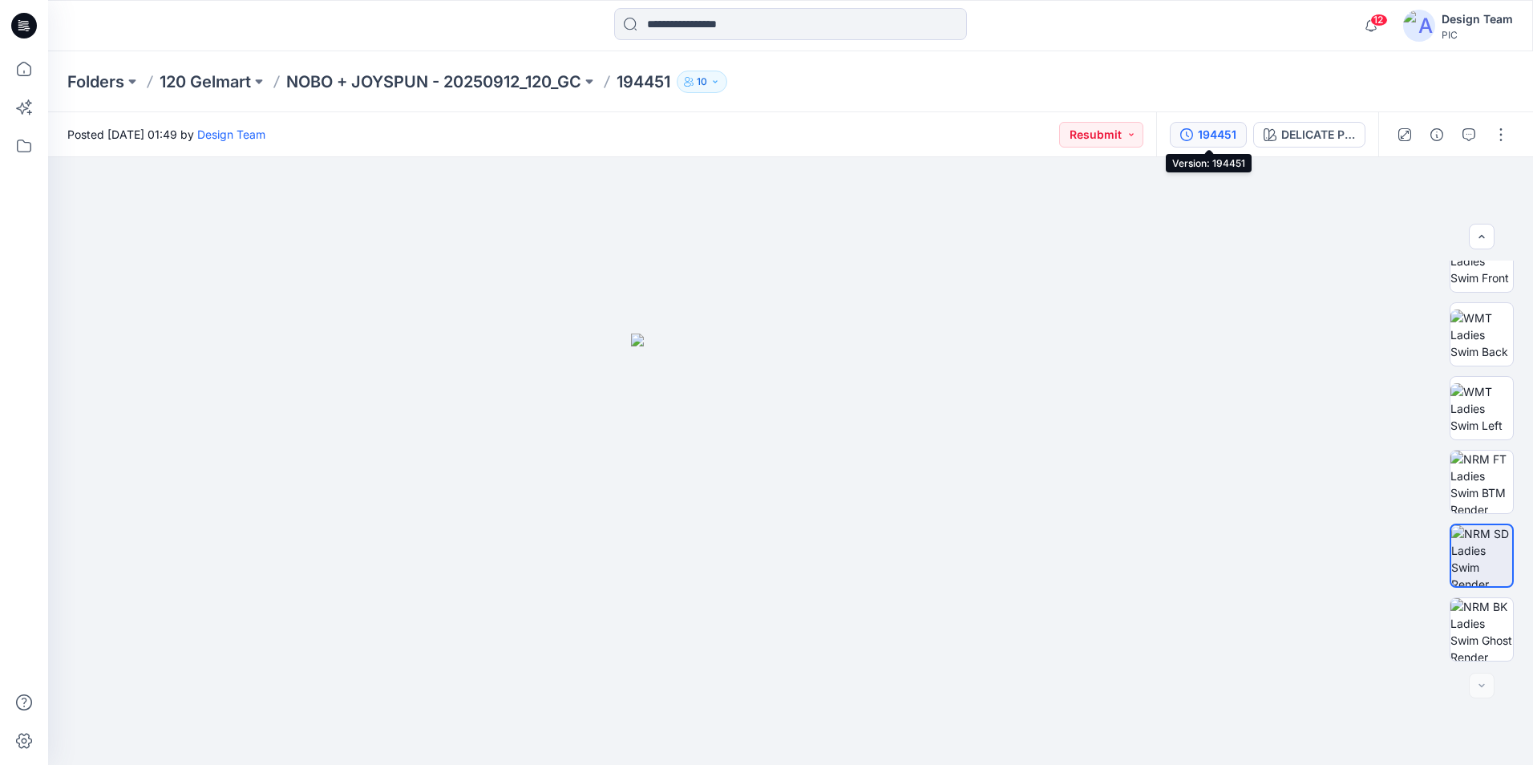
click at [1218, 132] on div "194451" at bounding box center [1217, 135] width 38 height 18
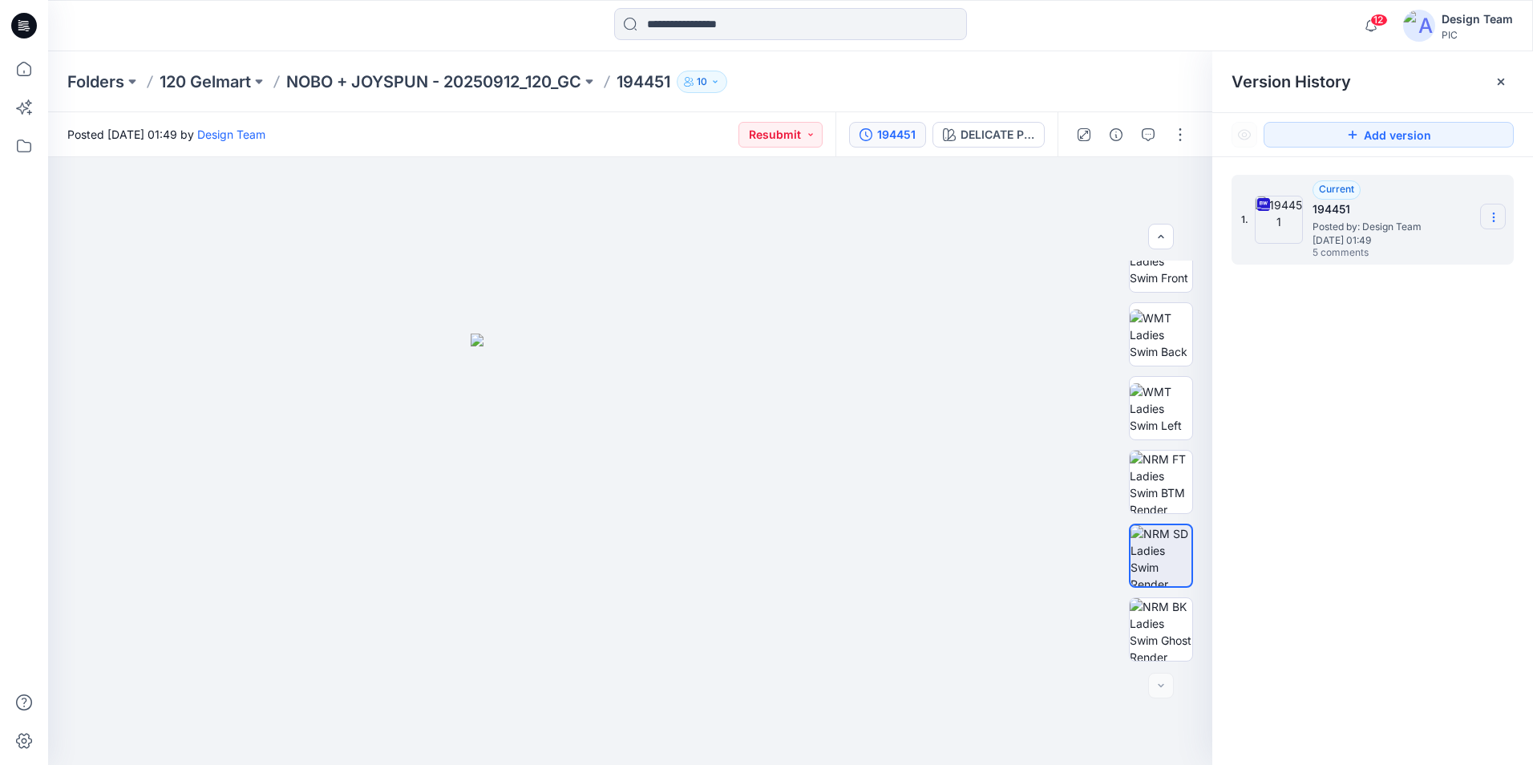
click at [1497, 218] on icon at bounding box center [1493, 217] width 13 height 13
click at [1398, 252] on span "Download Source BW File" at bounding box center [1412, 248] width 135 height 19
click at [984, 230] on div at bounding box center [630, 461] width 1164 height 608
